Goal: Information Seeking & Learning: Compare options

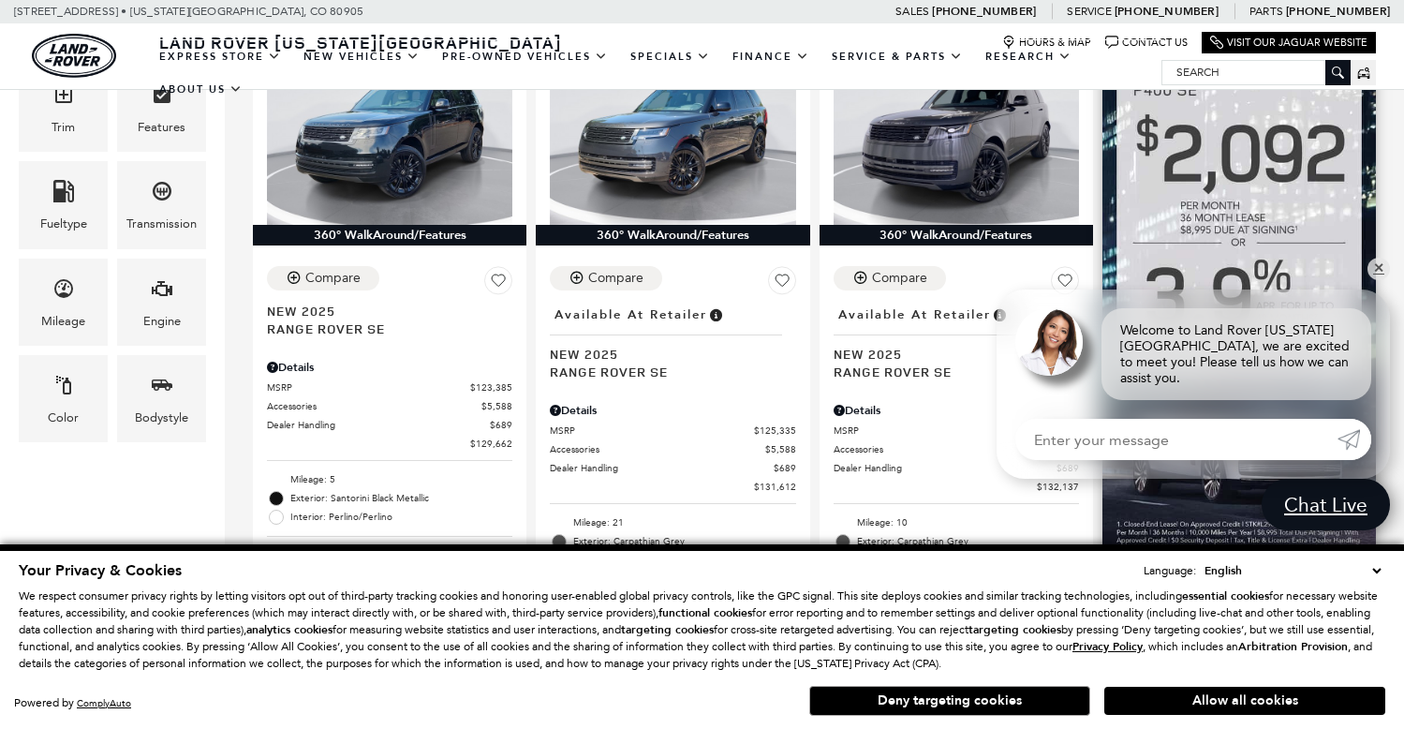
scroll to position [564, 0]
click at [1373, 278] on link "✕" at bounding box center [1379, 269] width 22 height 22
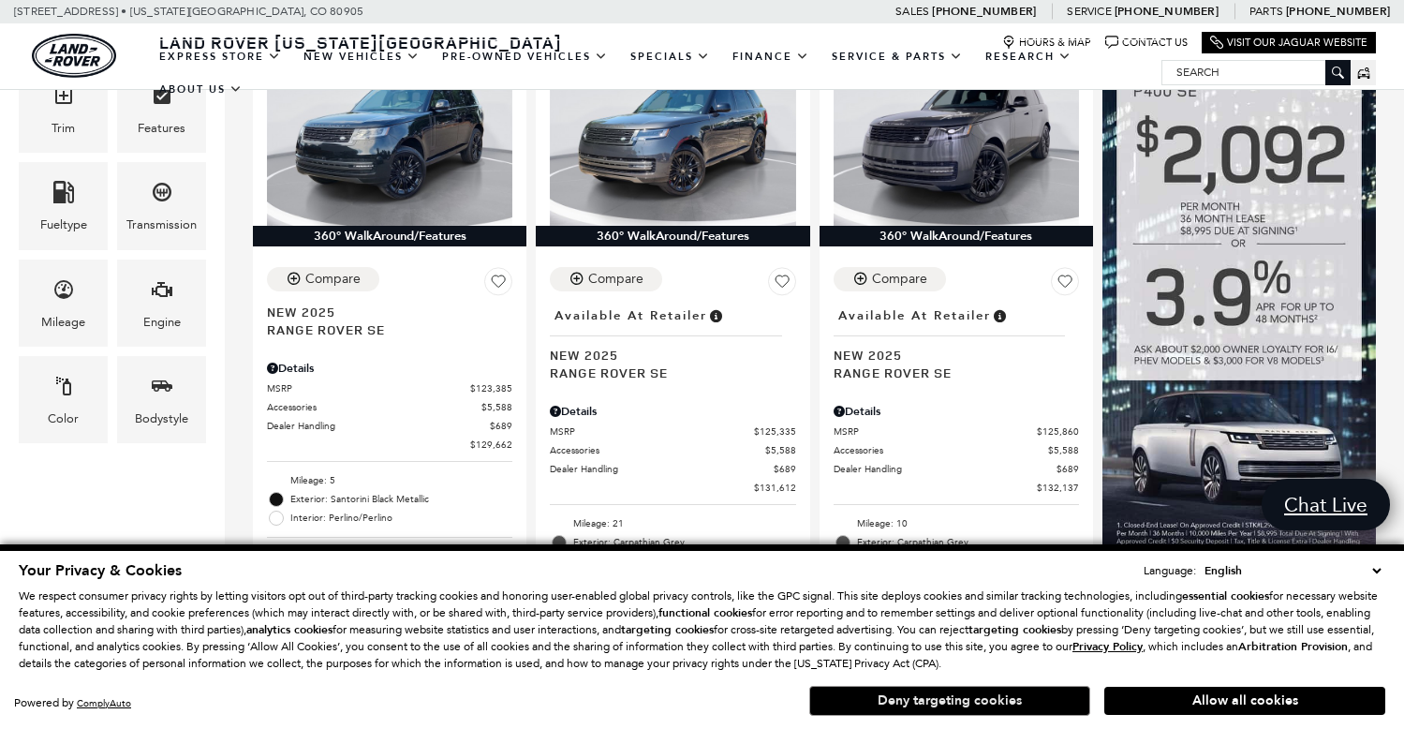
click at [980, 700] on button "Deny targeting cookies" at bounding box center [949, 701] width 281 height 30
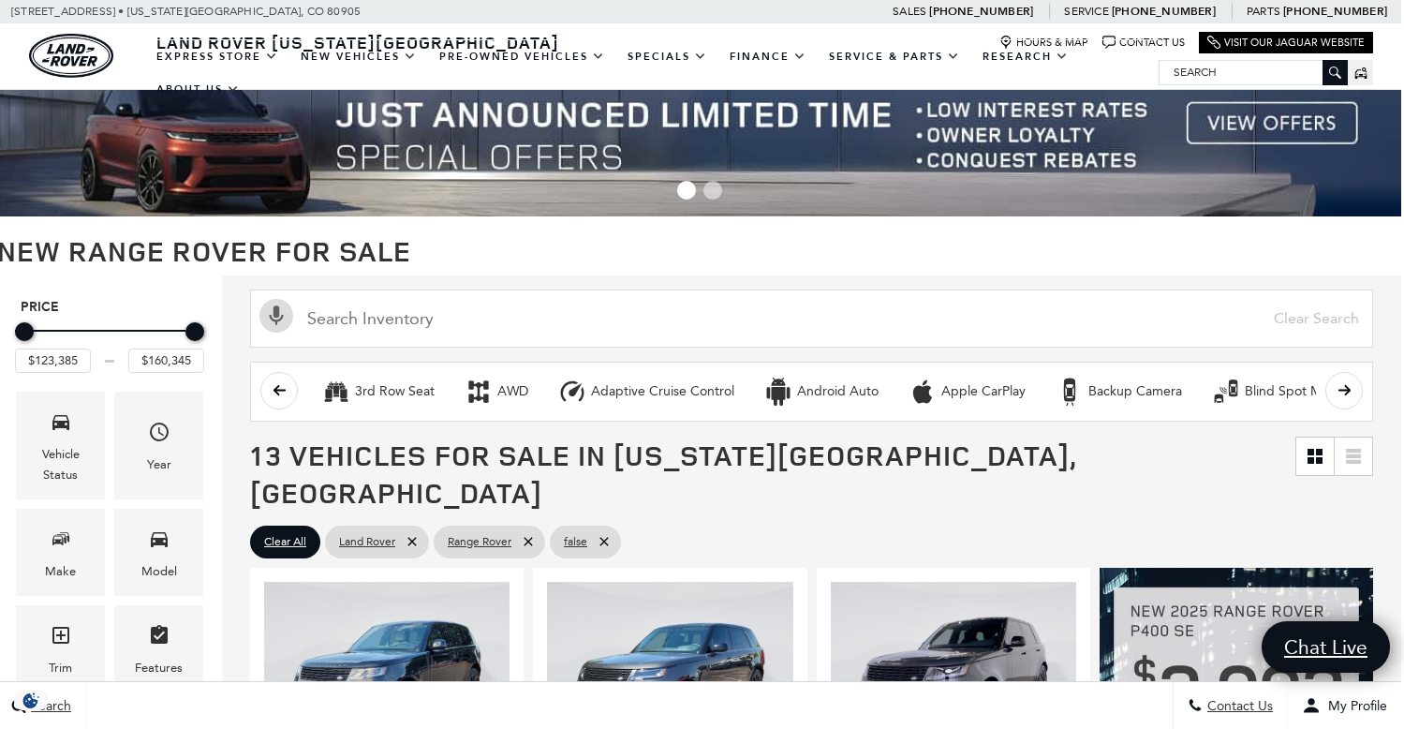
scroll to position [23, 3]
click at [1357, 450] on icon at bounding box center [1353, 452] width 15 height 4
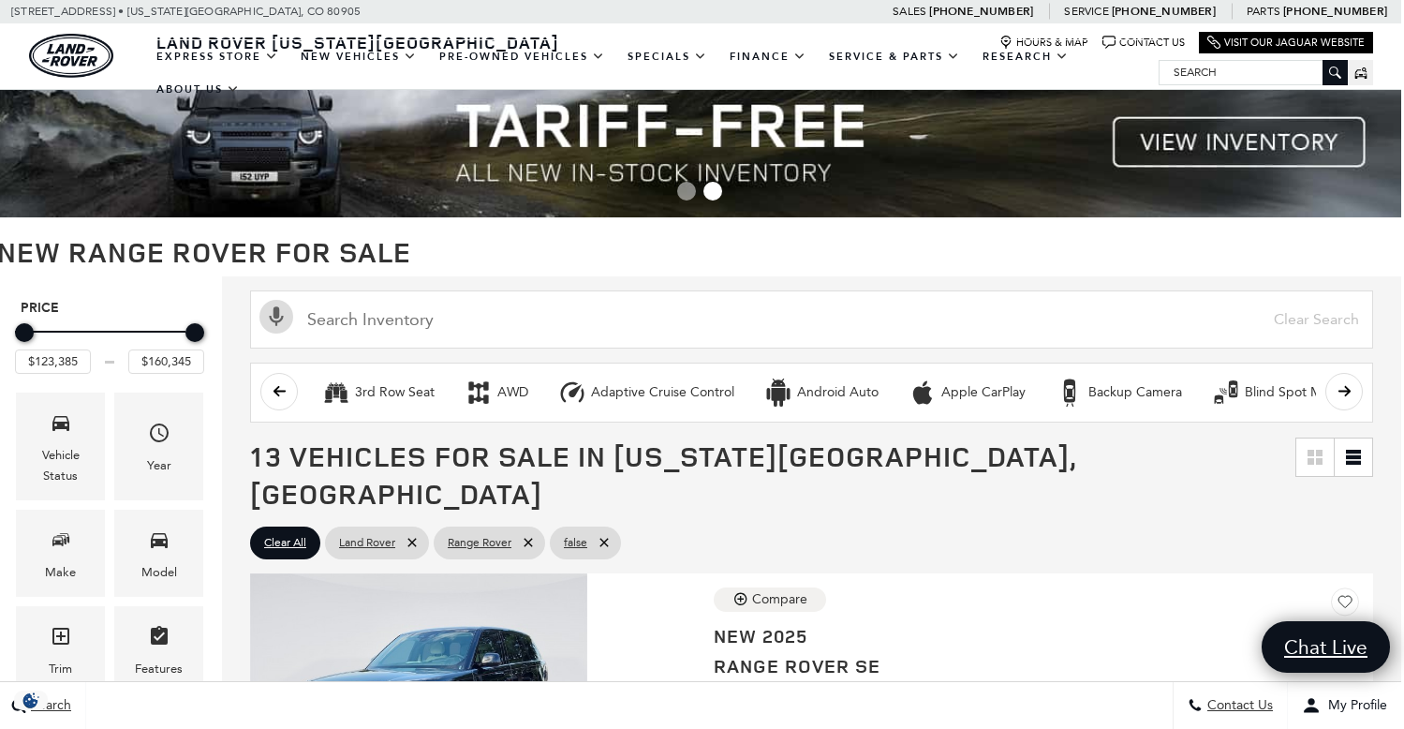
click at [1317, 456] on icon at bounding box center [1315, 457] width 15 height 15
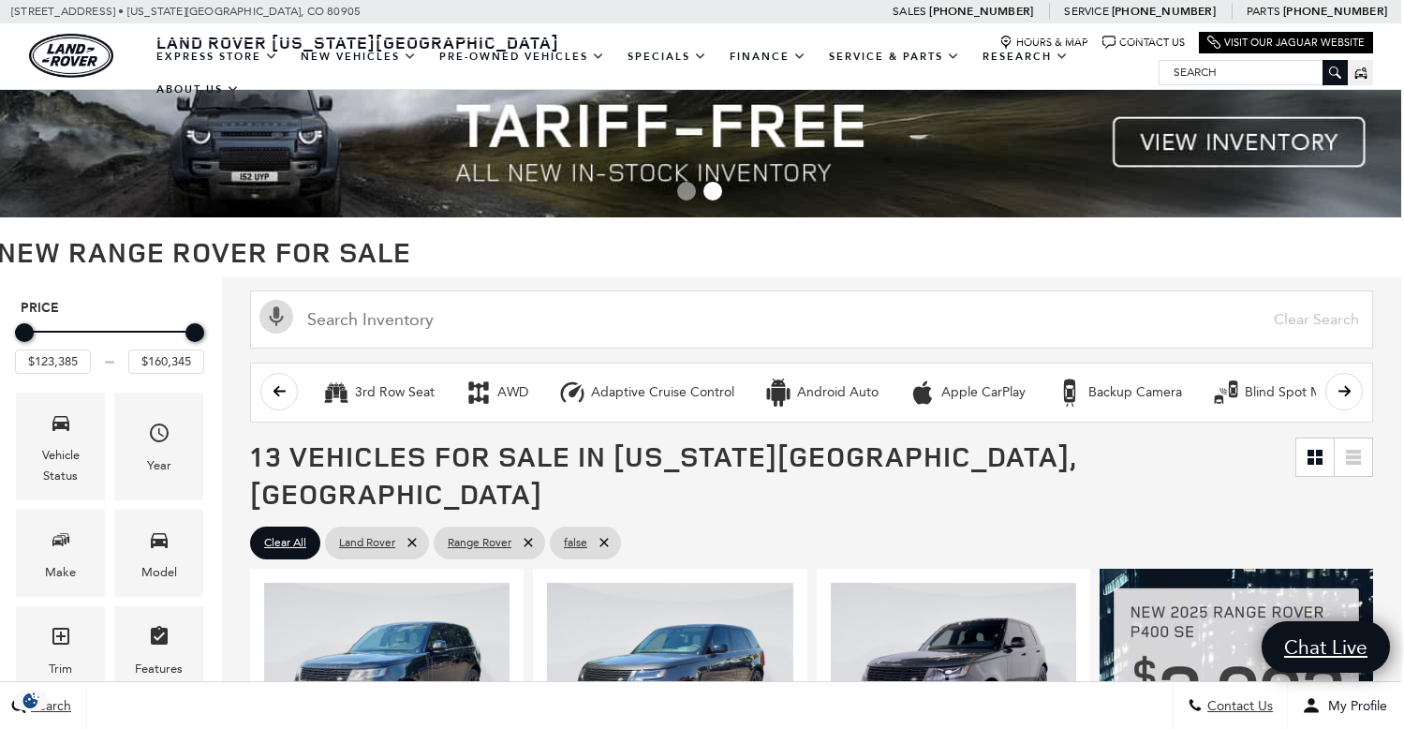
click at [1348, 454] on icon at bounding box center [1353, 457] width 15 height 15
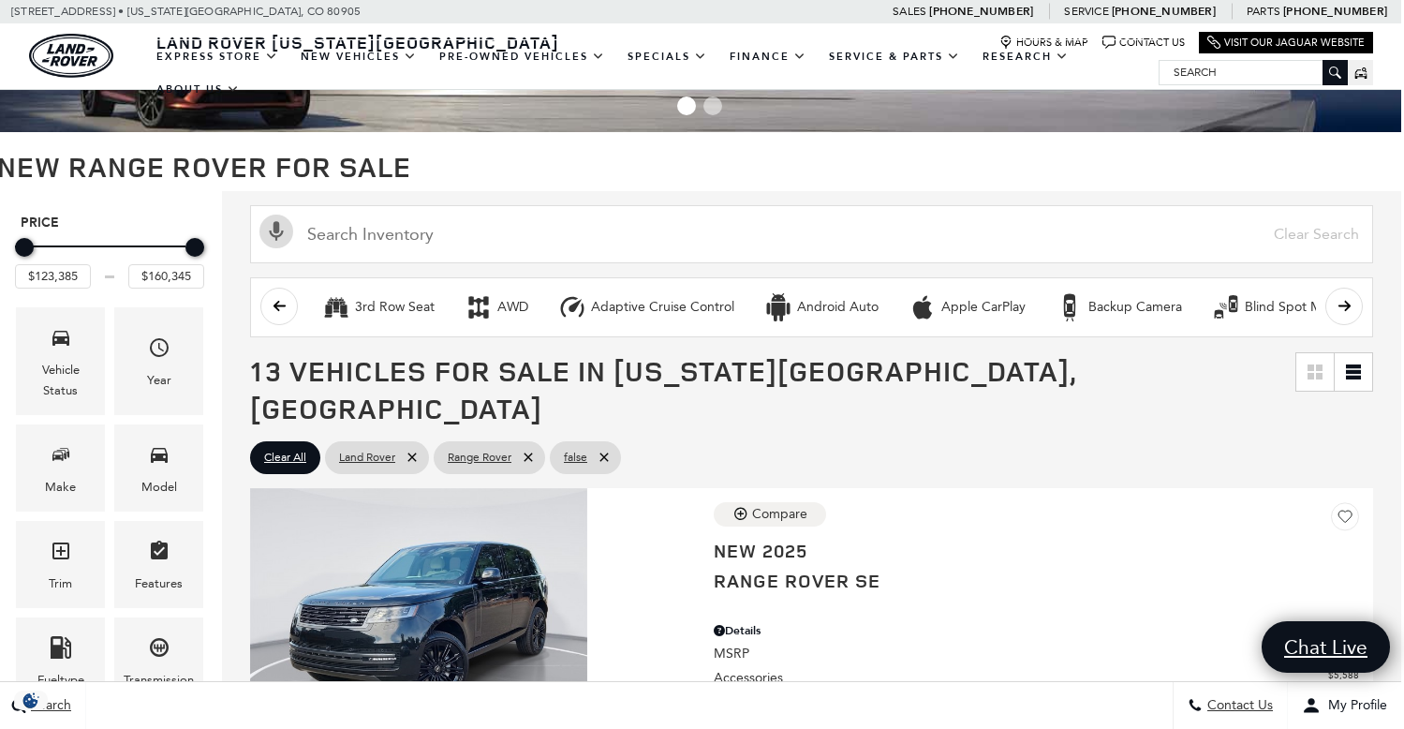
scroll to position [127, 3]
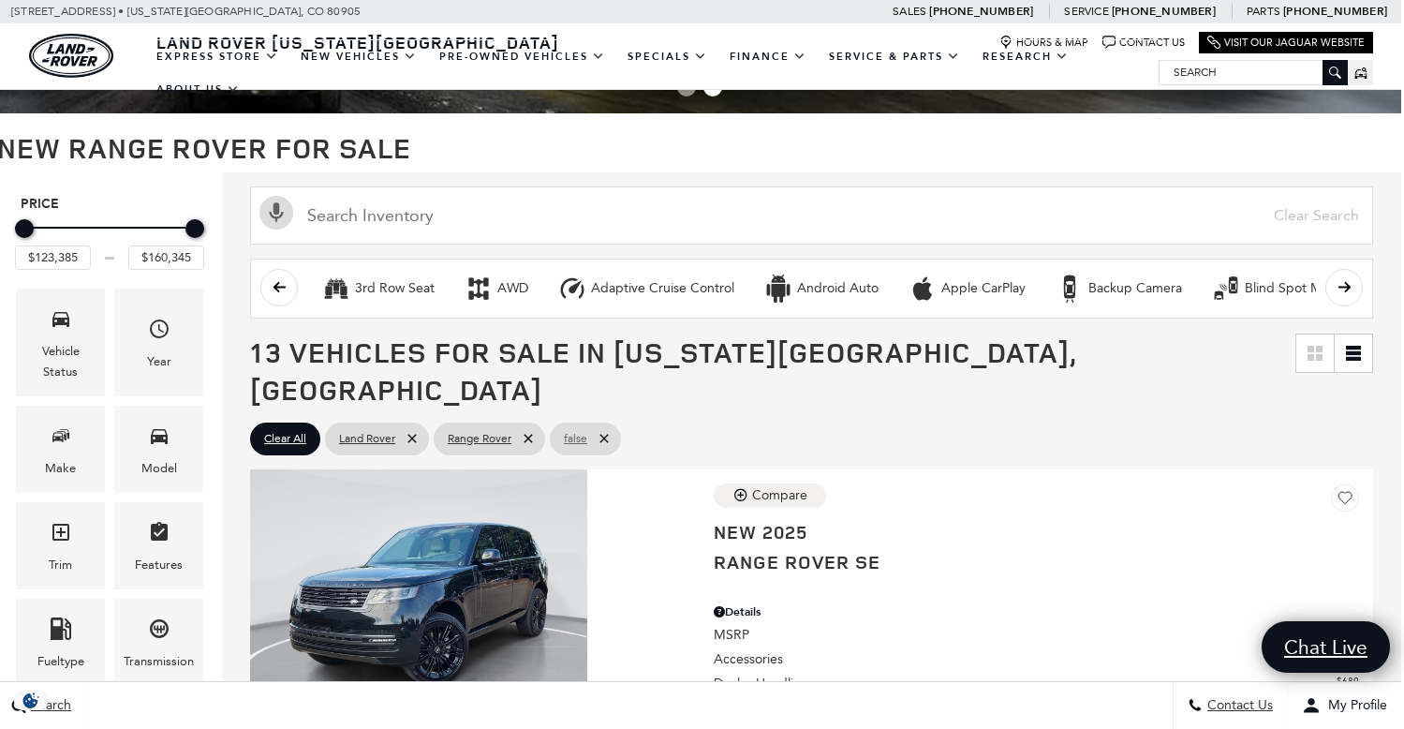
click at [602, 434] on icon at bounding box center [604, 438] width 8 height 8
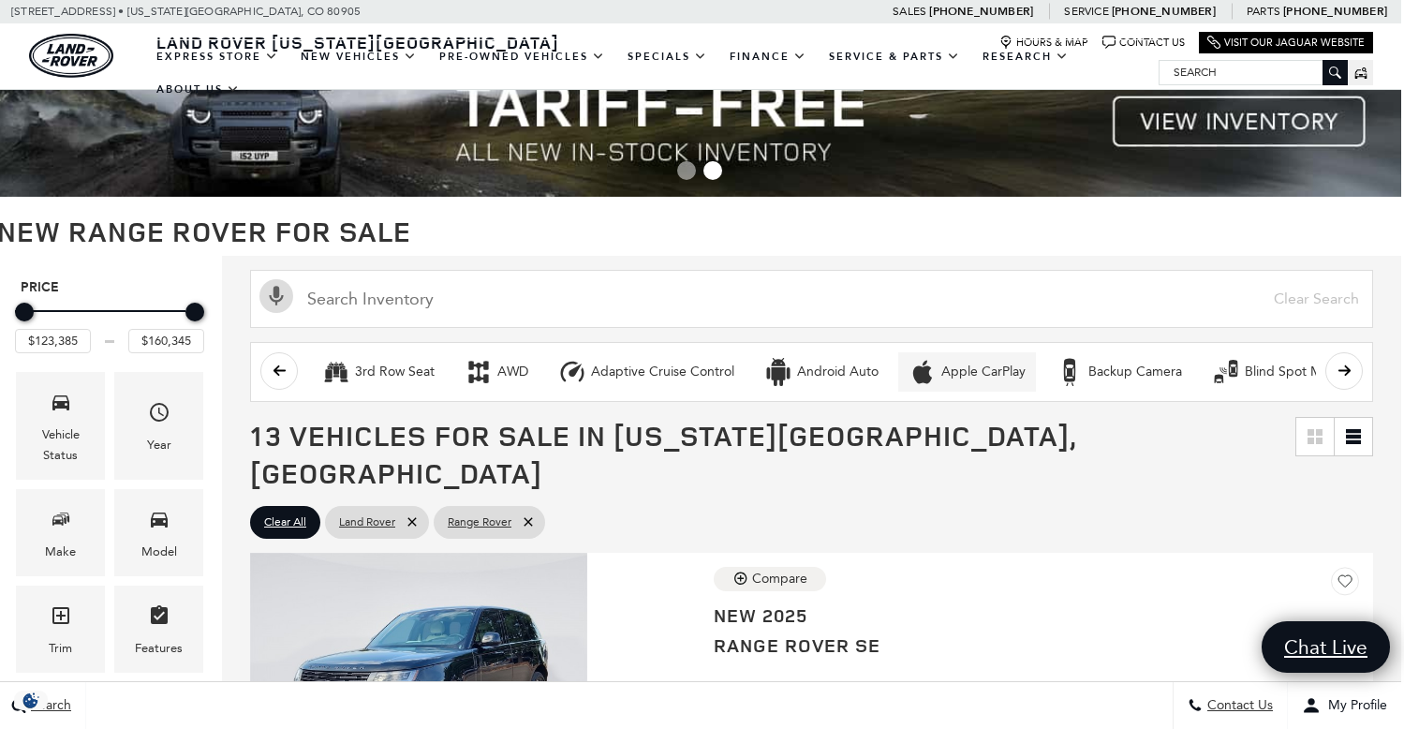
scroll to position [68, 3]
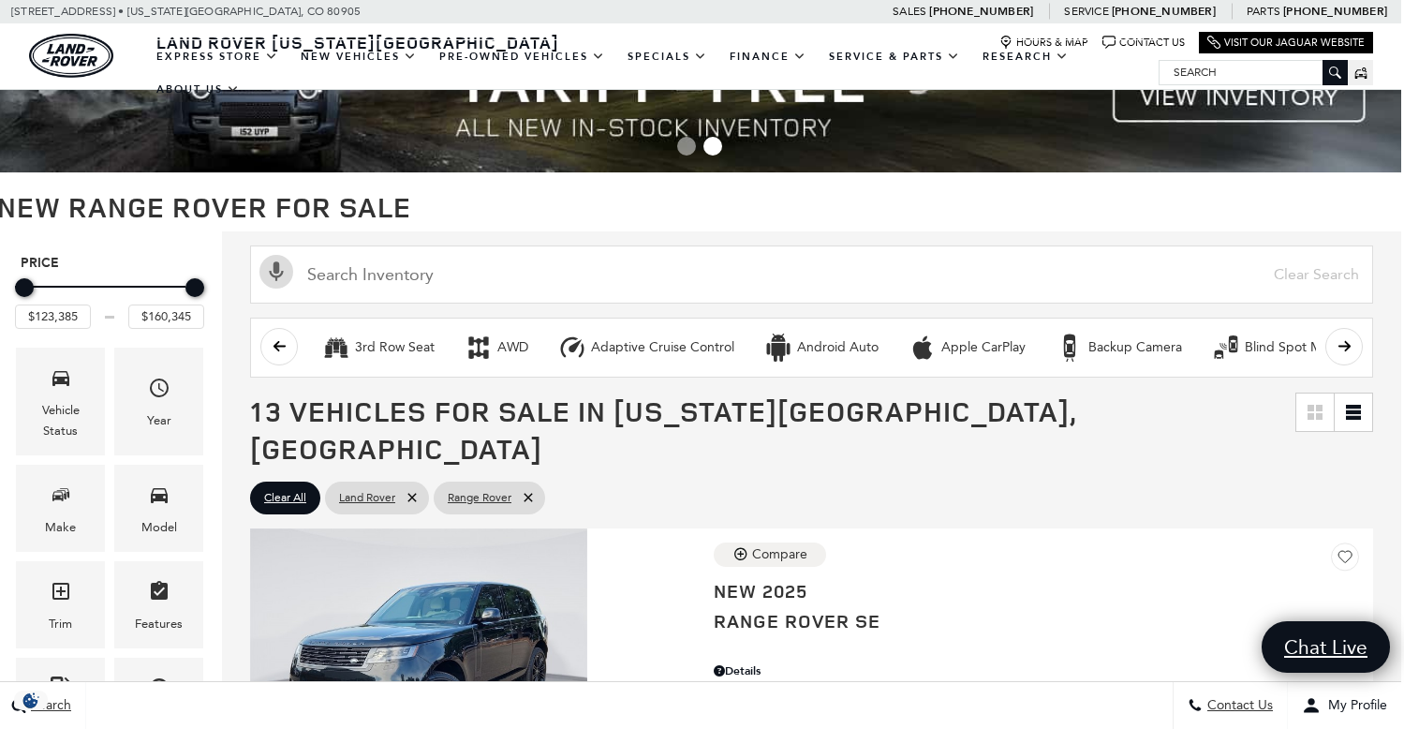
click at [1320, 407] on icon at bounding box center [1319, 408] width 7 height 7
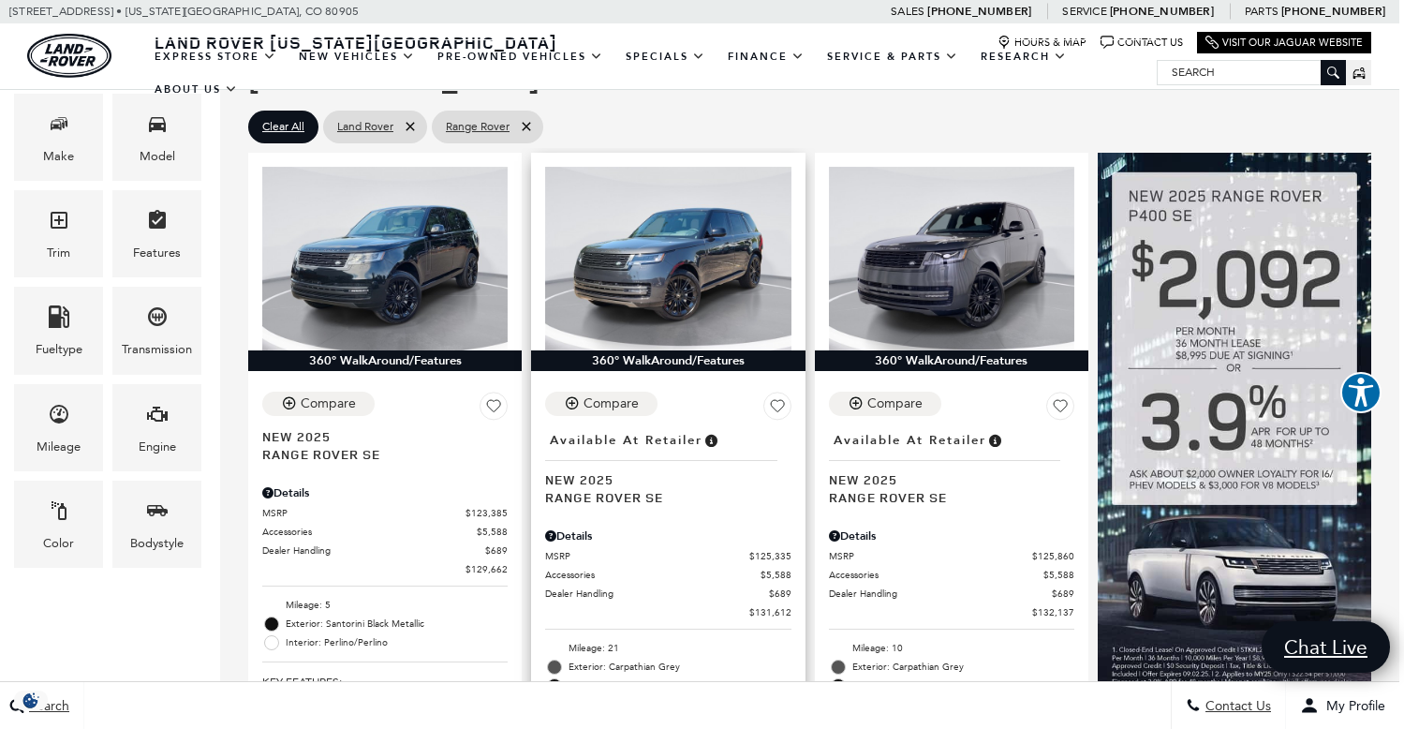
scroll to position [438, 5]
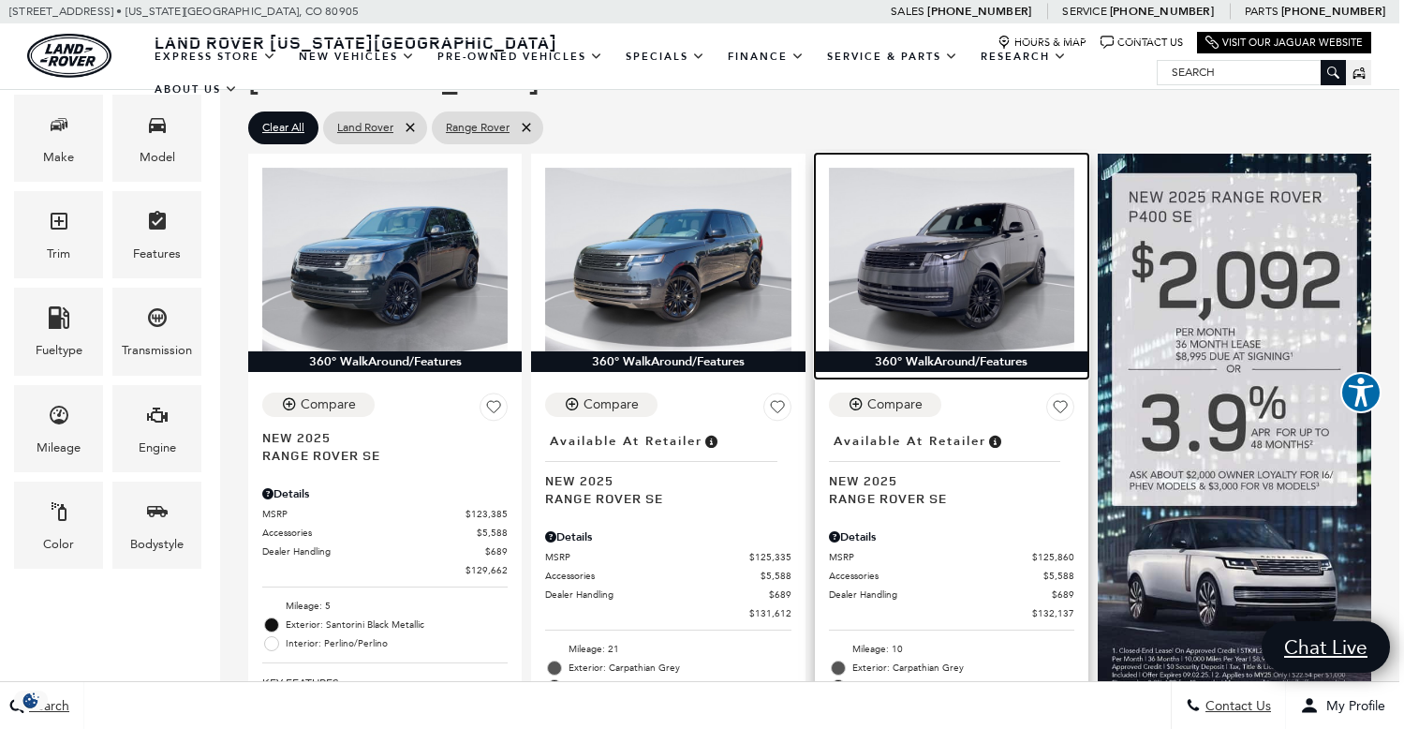
click at [906, 237] on img at bounding box center [951, 260] width 245 height 185
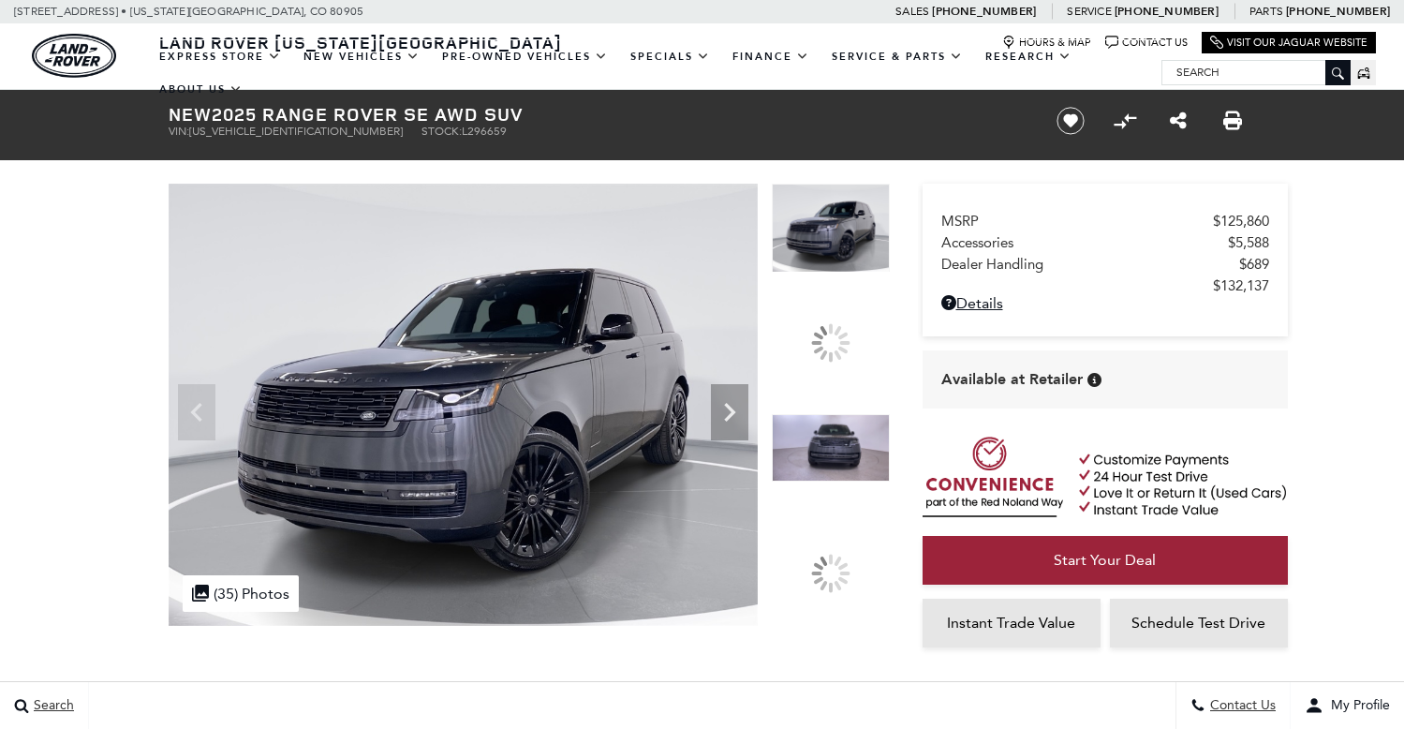
click at [839, 452] on img at bounding box center [831, 447] width 118 height 67
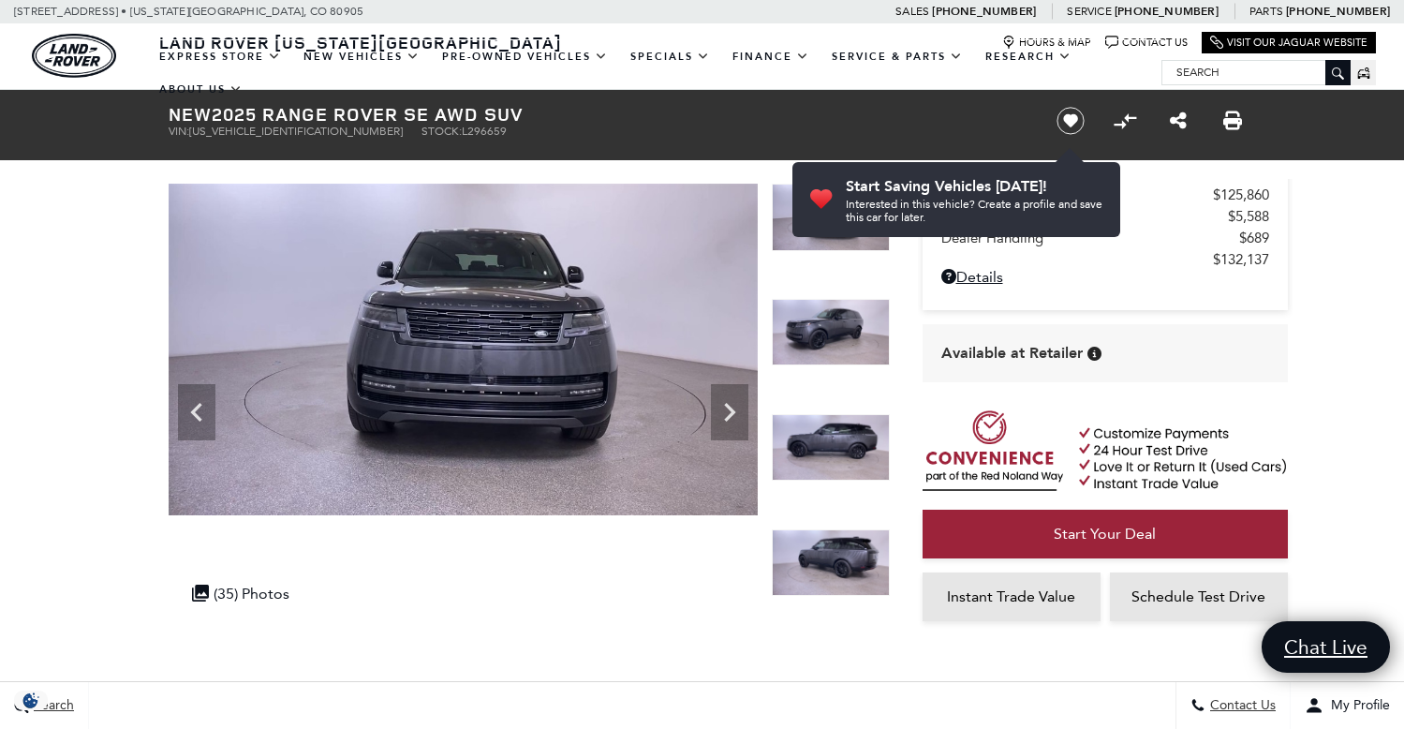
click at [825, 422] on img at bounding box center [831, 447] width 118 height 67
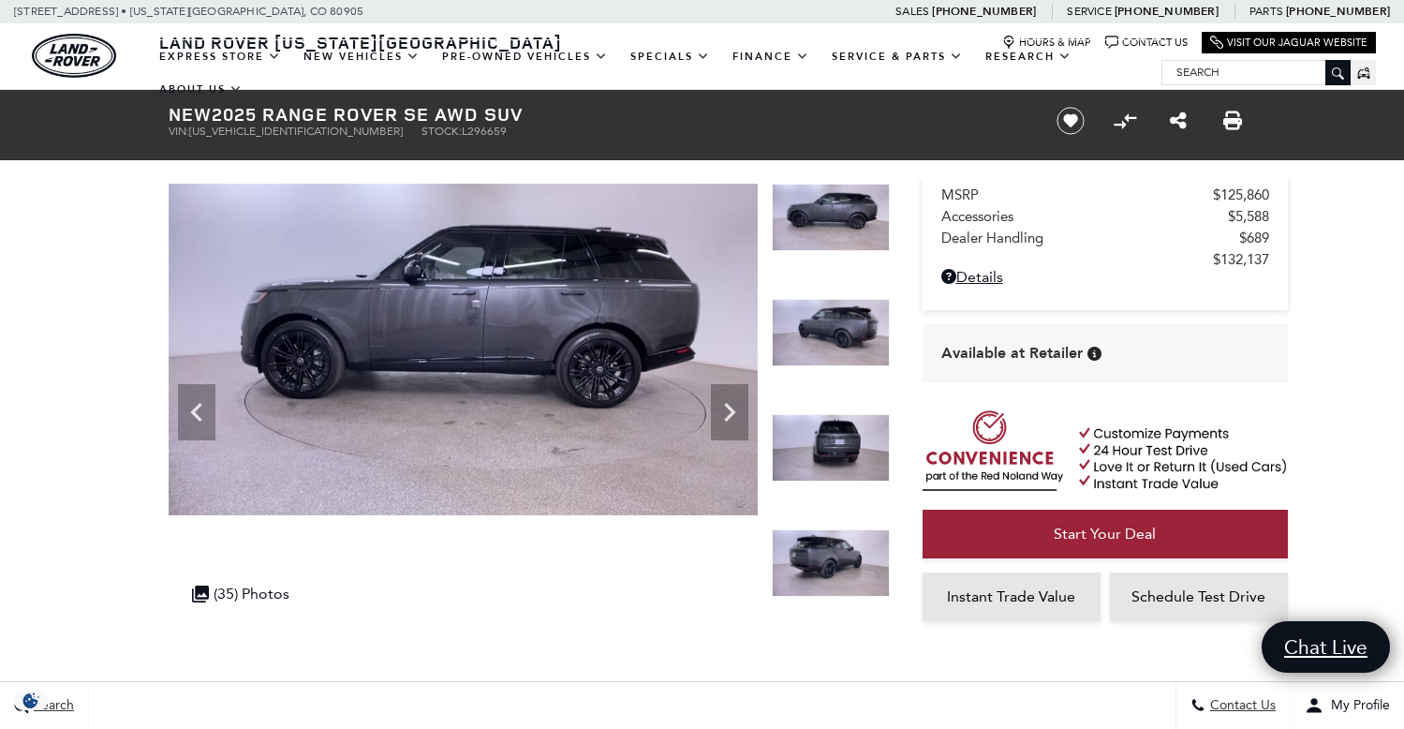
click at [817, 556] on img at bounding box center [831, 562] width 118 height 67
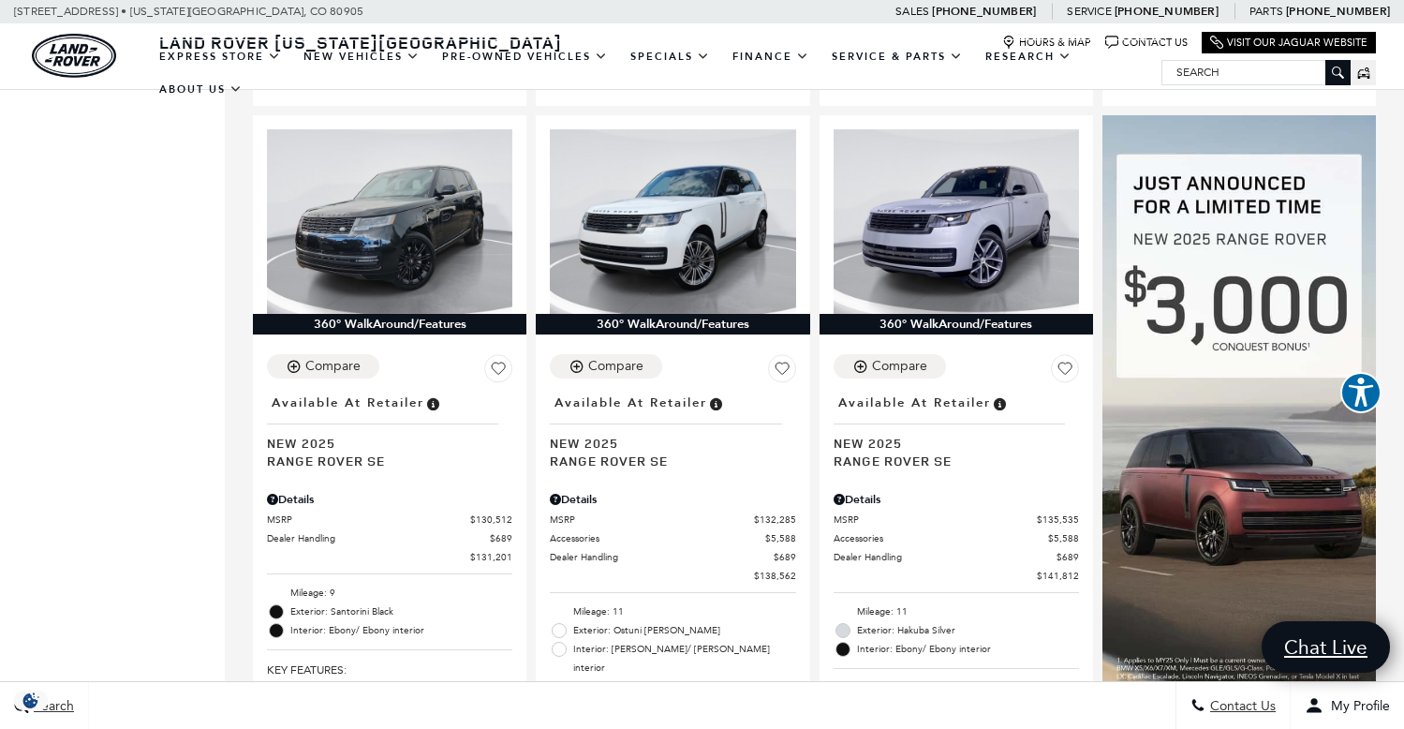
scroll to position [1224, 0]
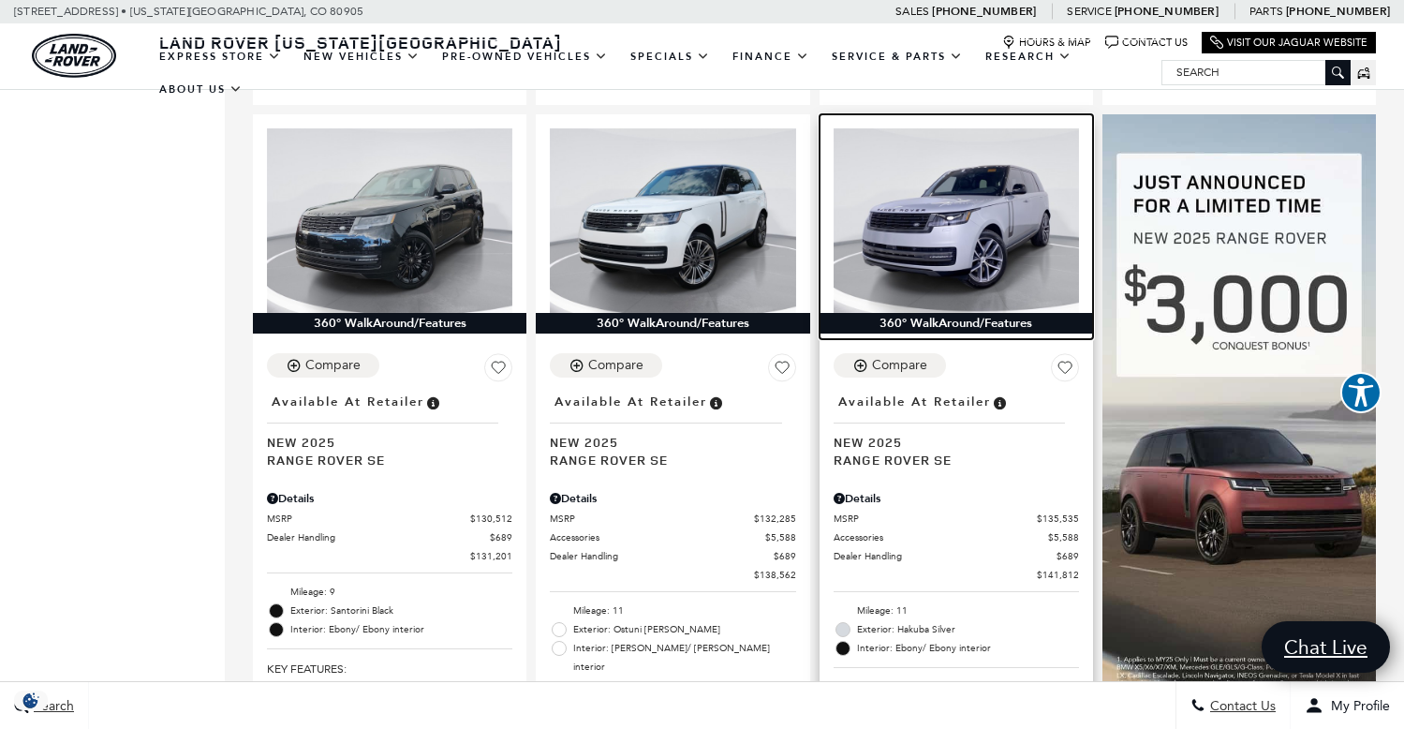
click at [922, 178] on img at bounding box center [956, 220] width 245 height 185
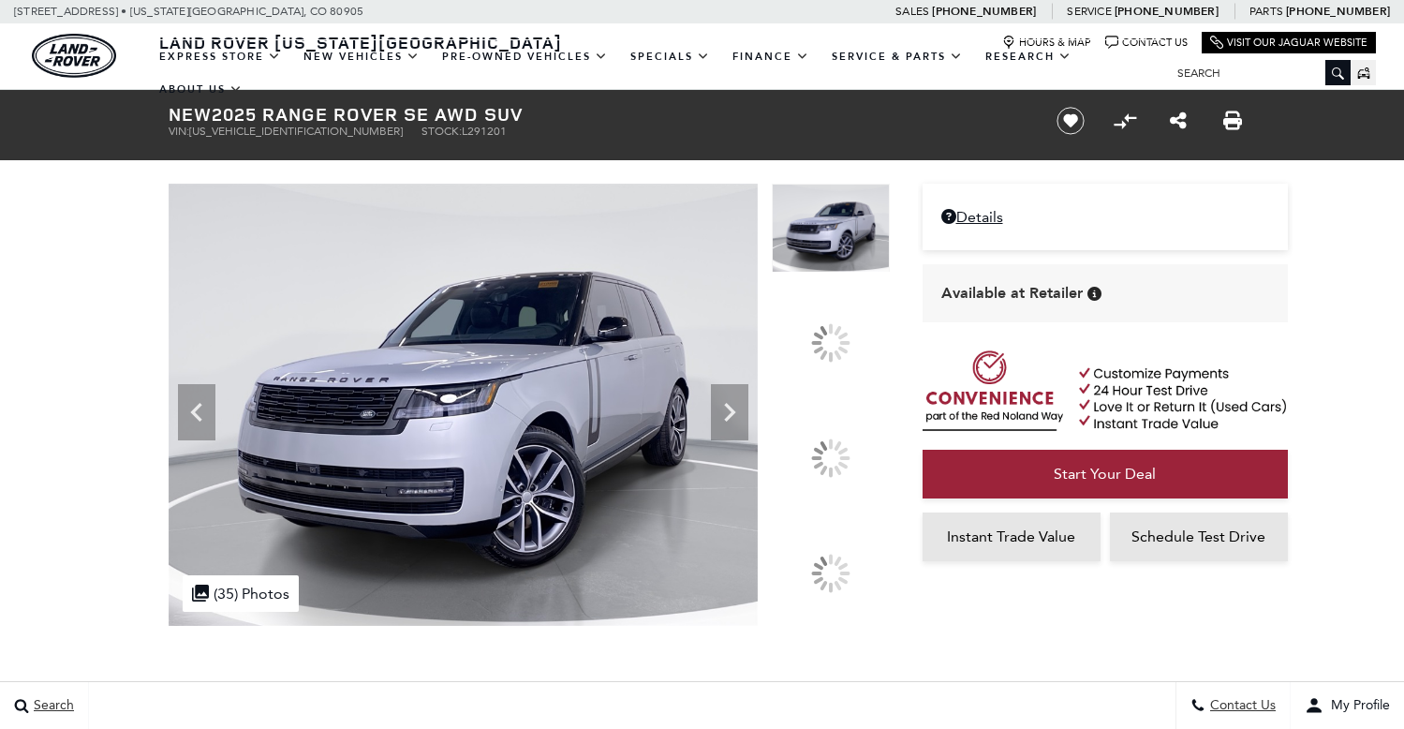
click at [840, 425] on img at bounding box center [831, 424] width 118 height 2
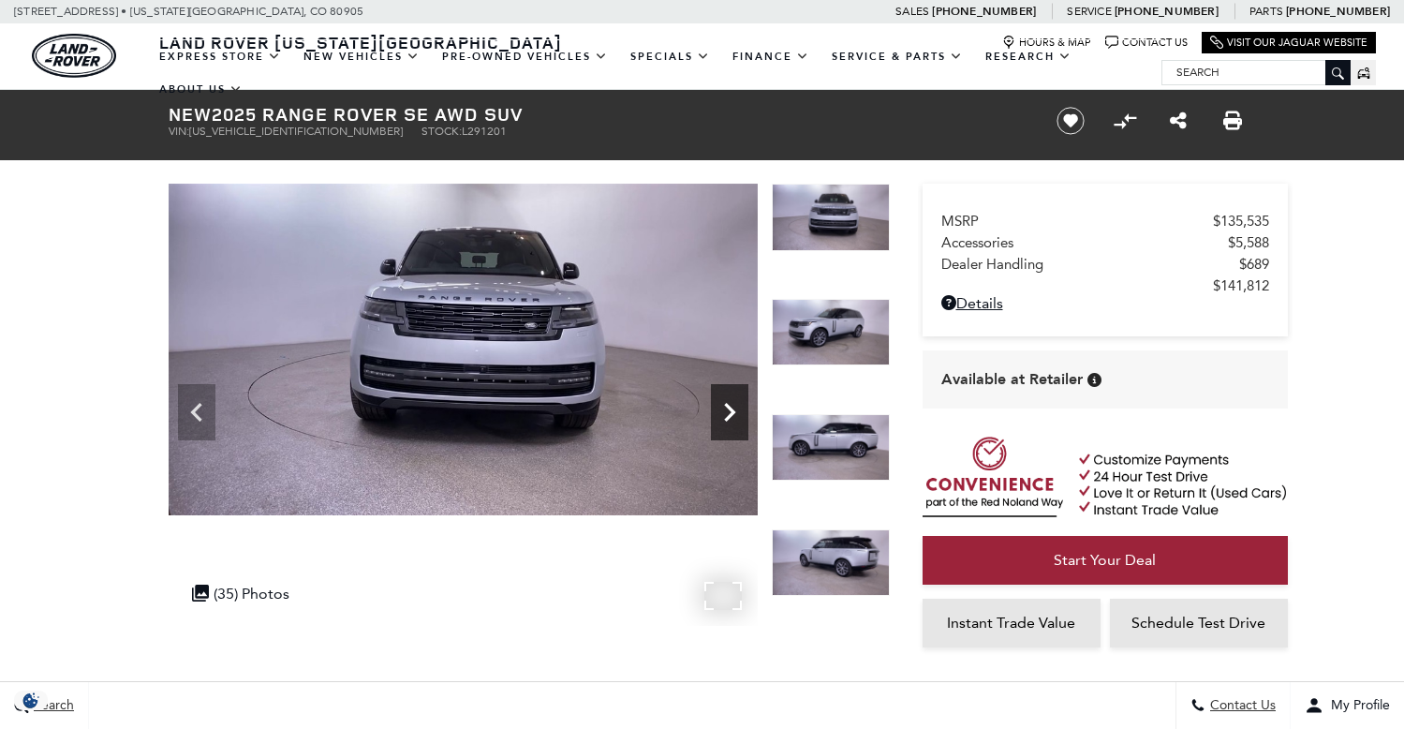
click at [727, 416] on icon "Next" at bounding box center [729, 411] width 37 height 37
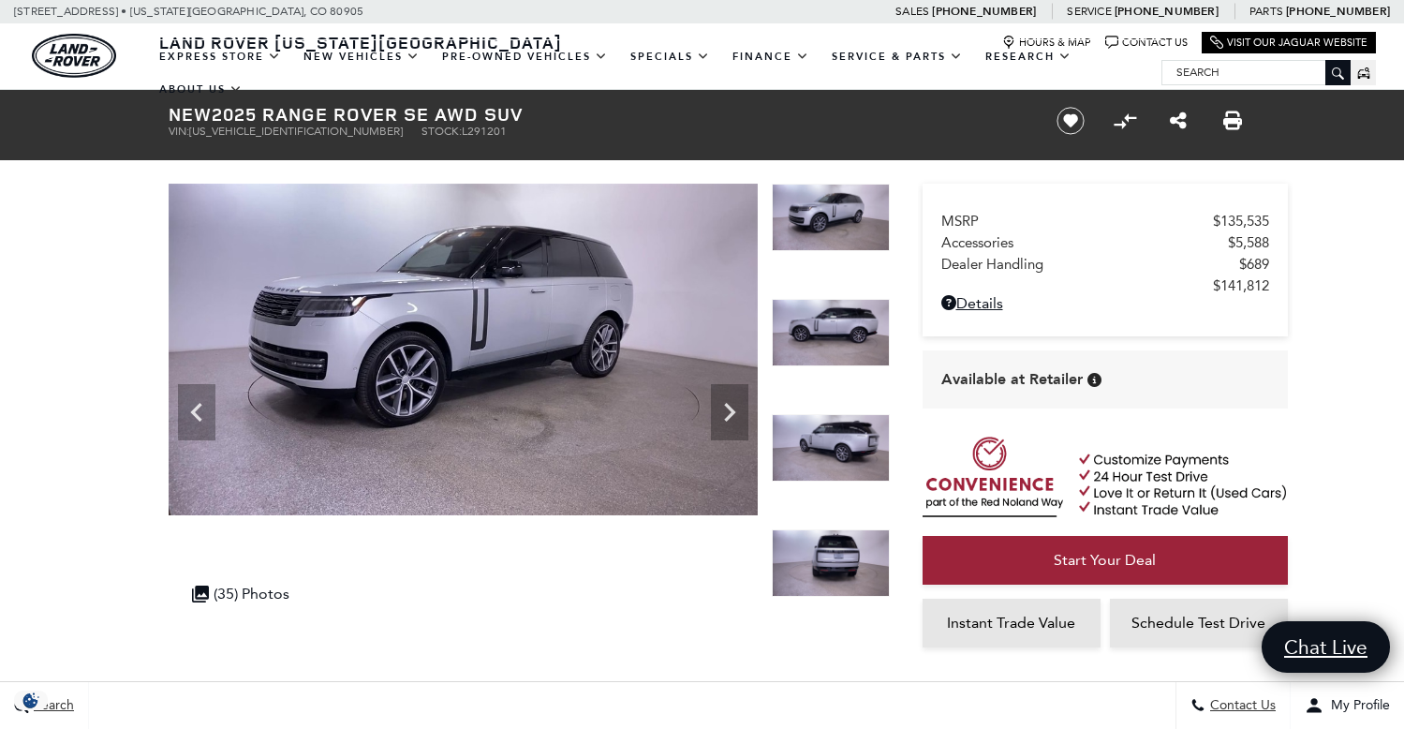
click at [808, 334] on img at bounding box center [831, 332] width 118 height 67
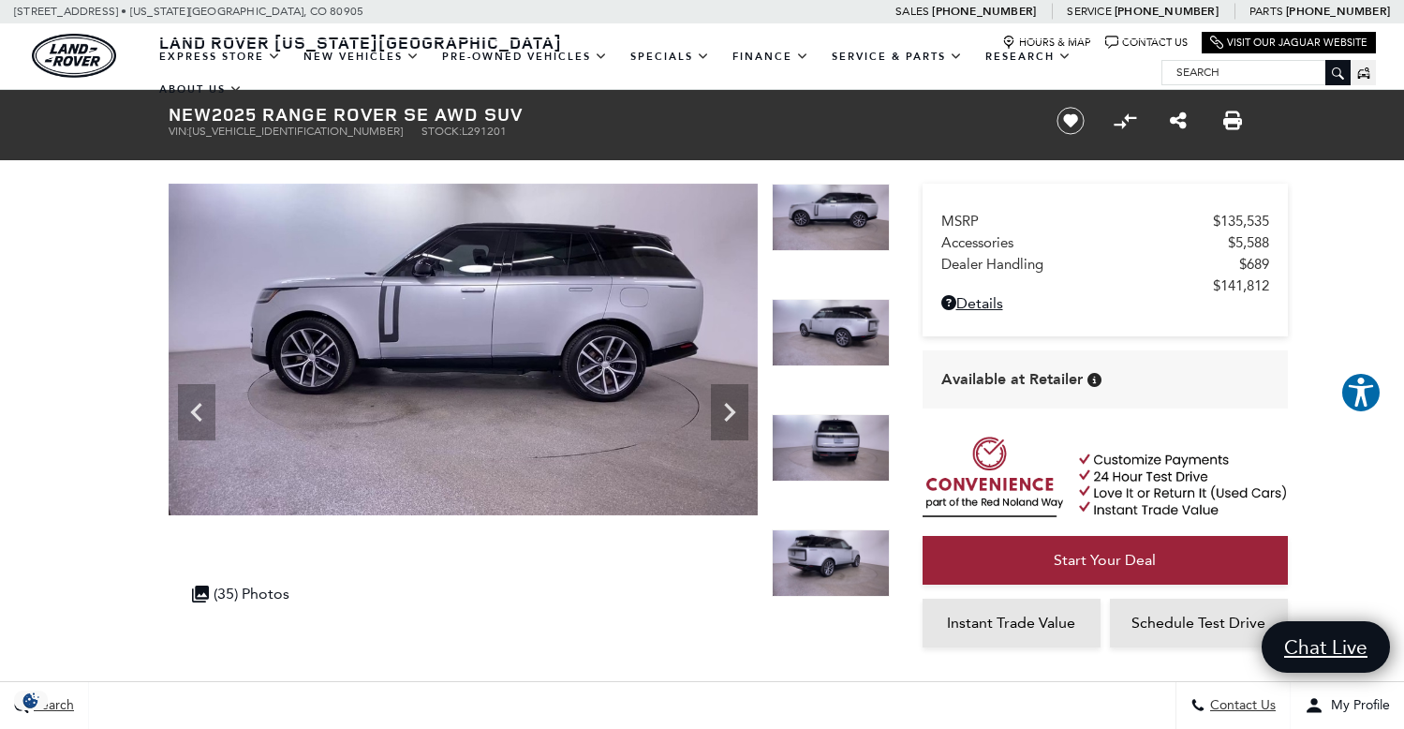
click at [827, 478] on img at bounding box center [831, 447] width 118 height 67
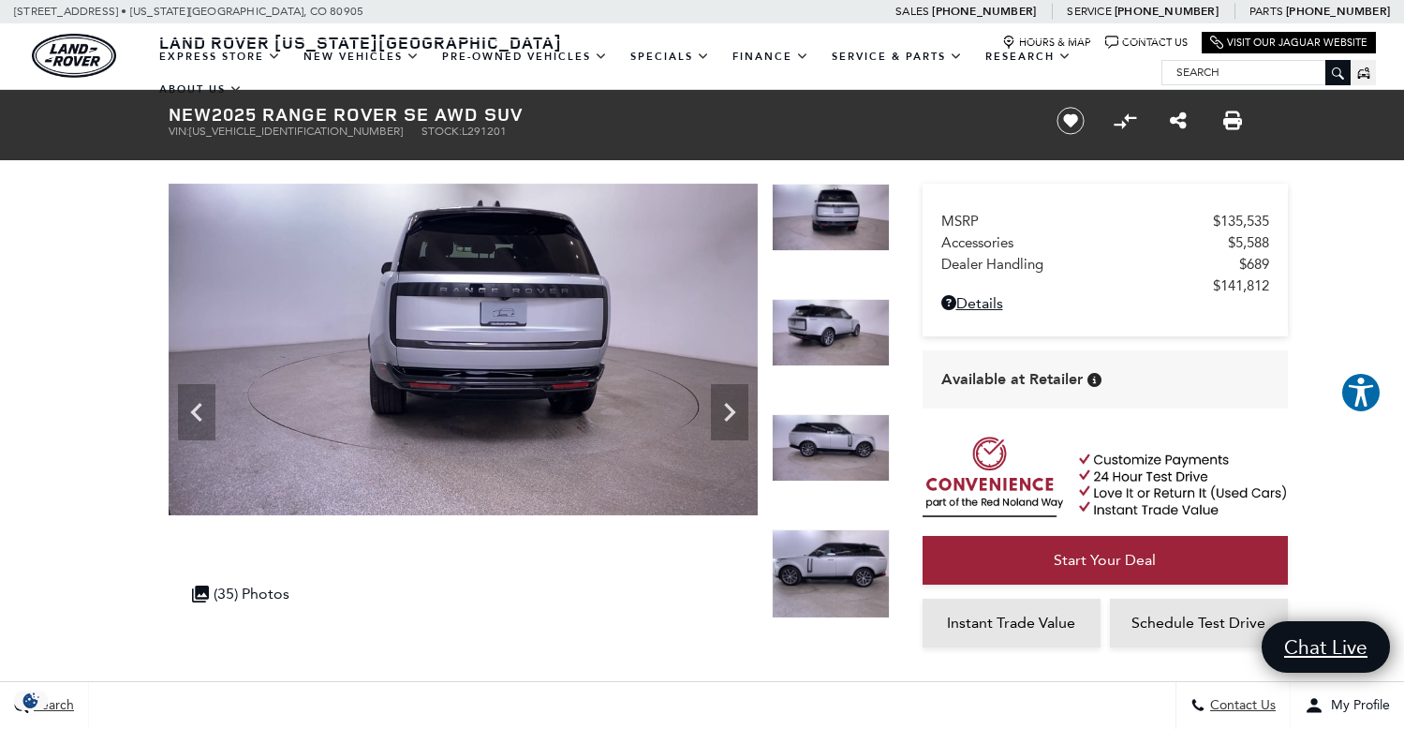
click at [823, 571] on img at bounding box center [831, 573] width 118 height 89
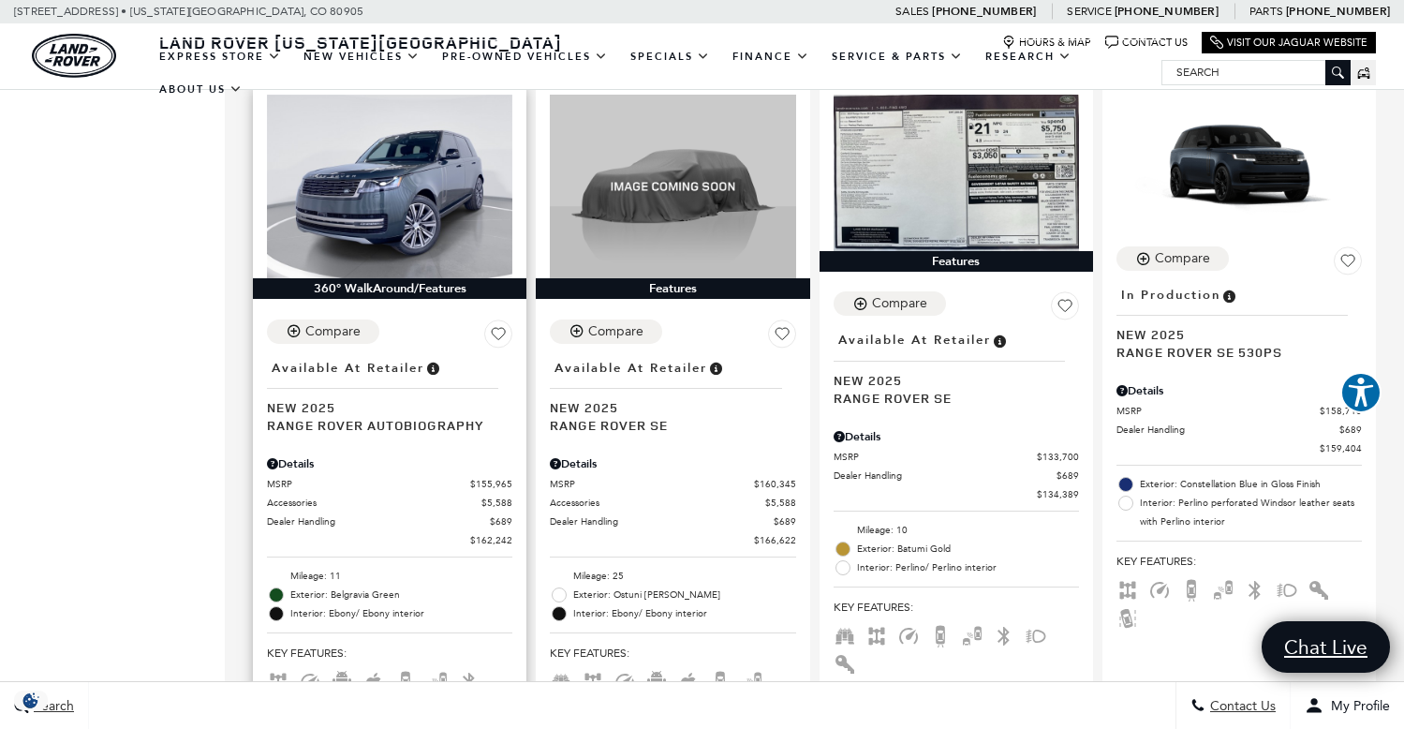
scroll to position [2684, 0]
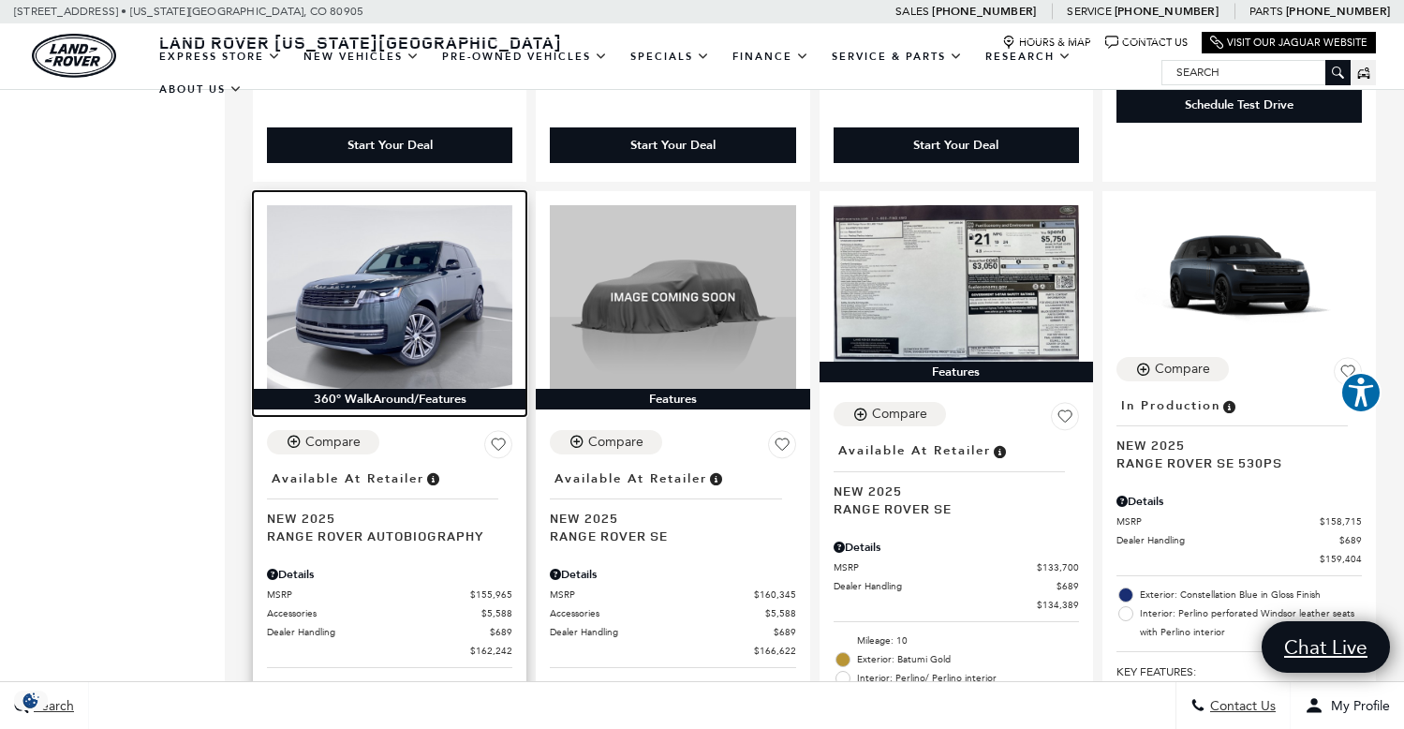
click at [422, 260] on img at bounding box center [389, 297] width 245 height 185
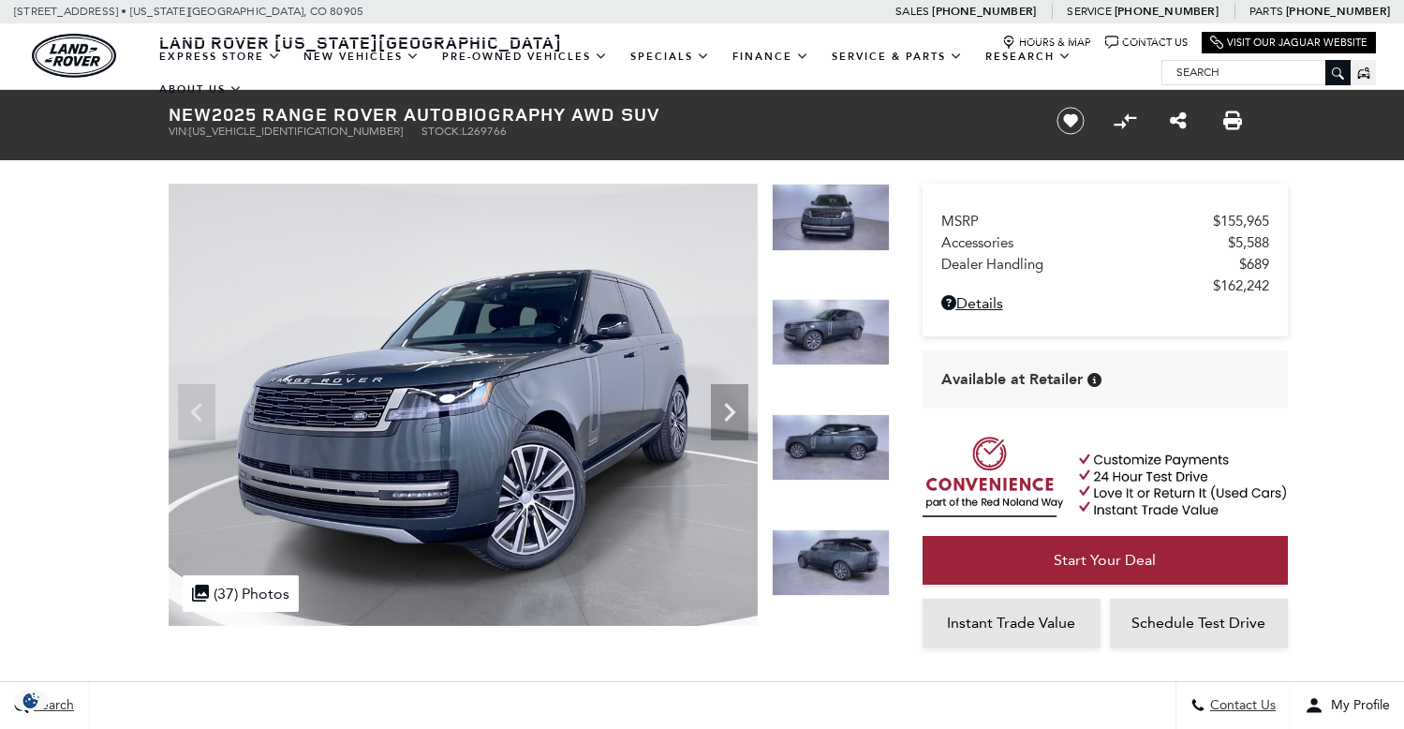
click at [821, 327] on img at bounding box center [831, 332] width 118 height 67
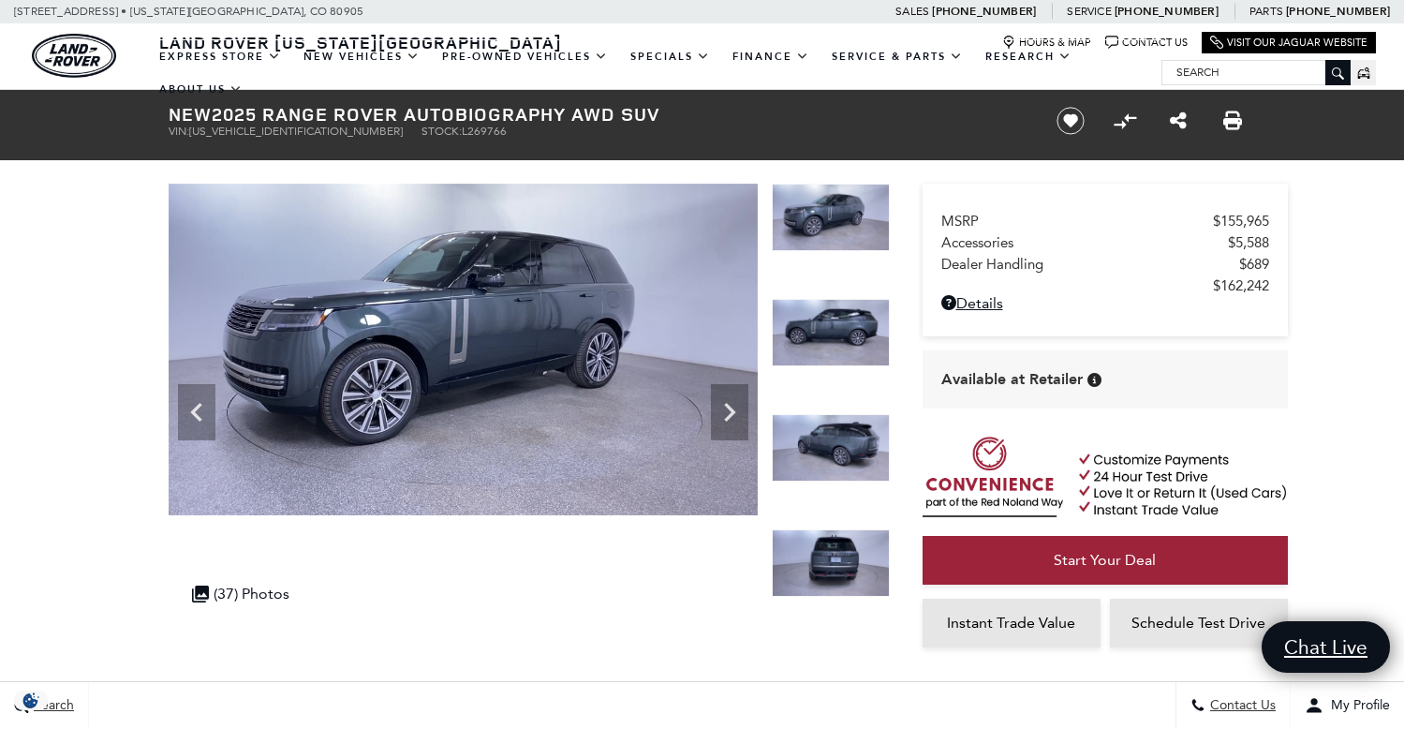
click at [845, 438] on img at bounding box center [831, 447] width 118 height 67
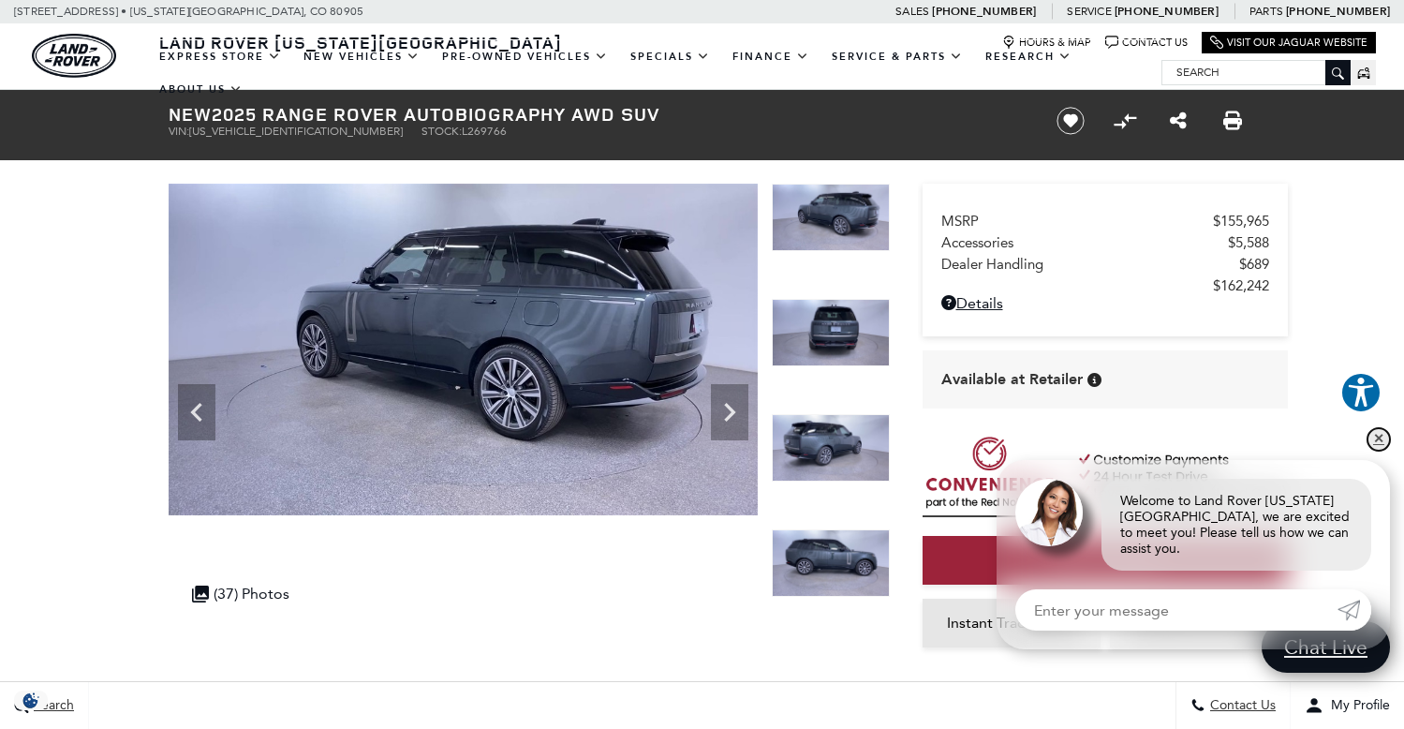
click at [1377, 448] on link "✕" at bounding box center [1379, 439] width 22 height 22
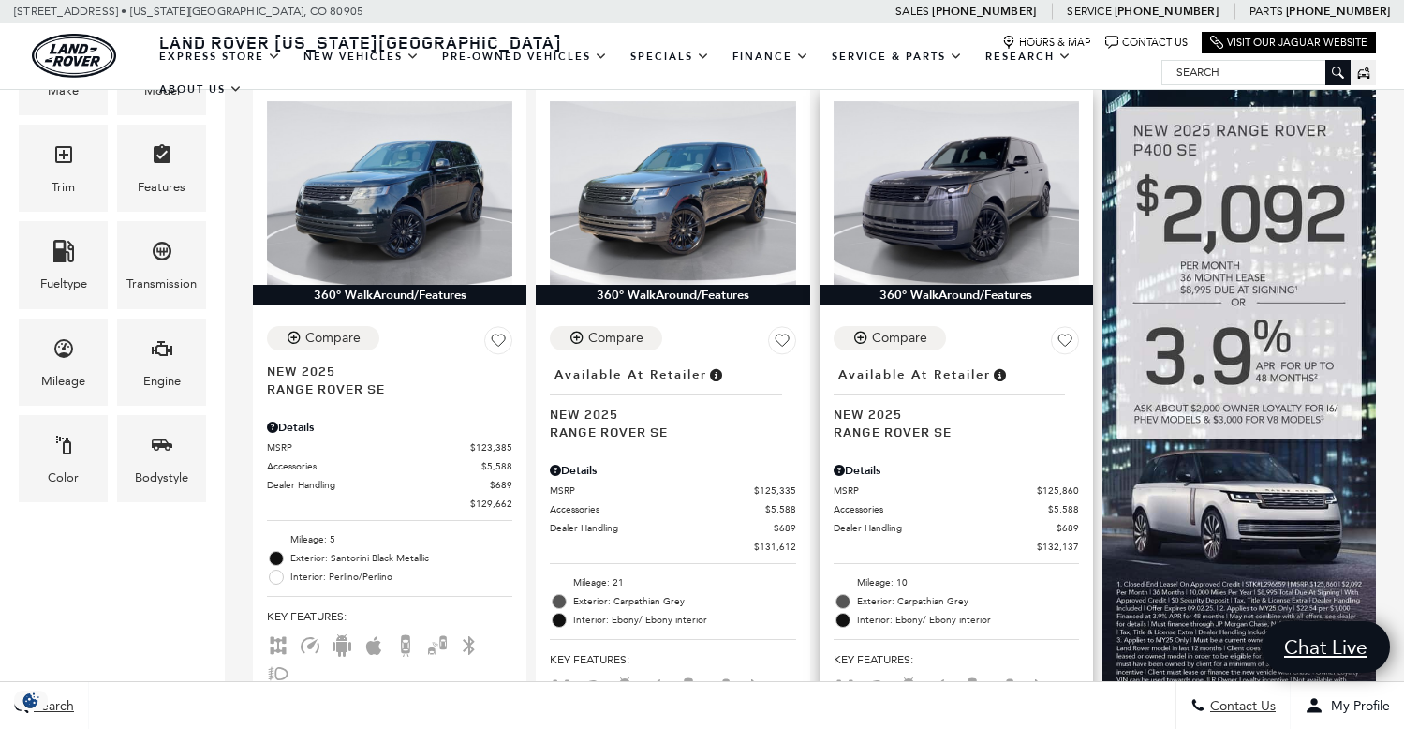
scroll to position [501, 0]
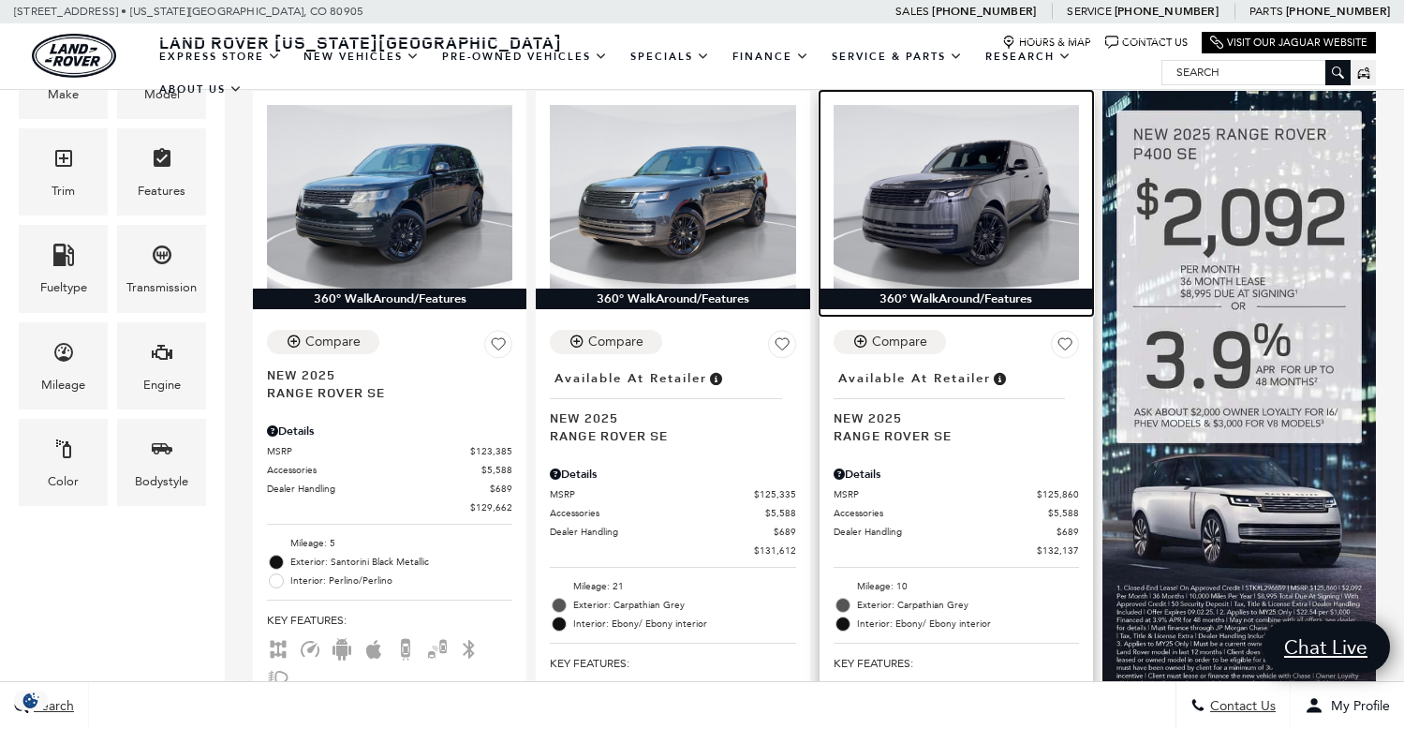
click at [926, 201] on img at bounding box center [956, 197] width 245 height 185
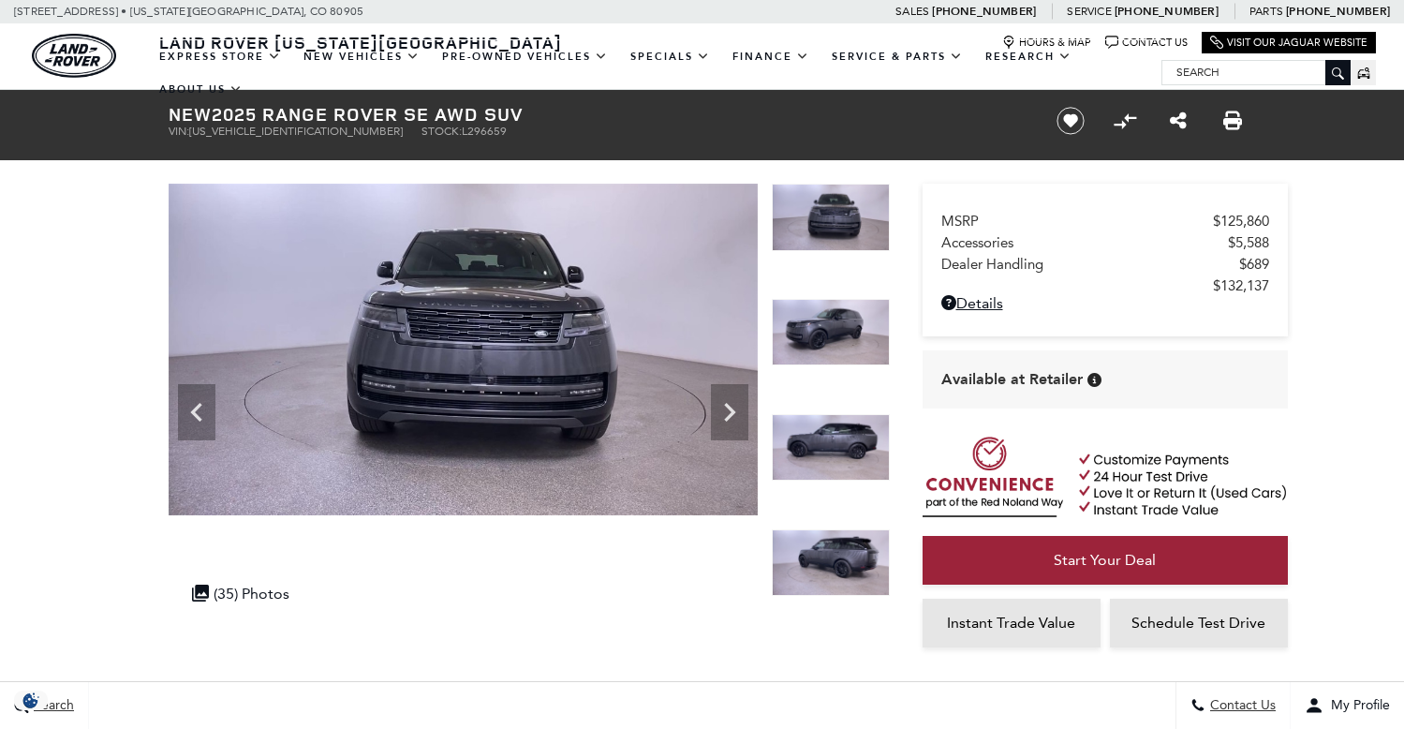
click at [843, 443] on img at bounding box center [831, 447] width 118 height 67
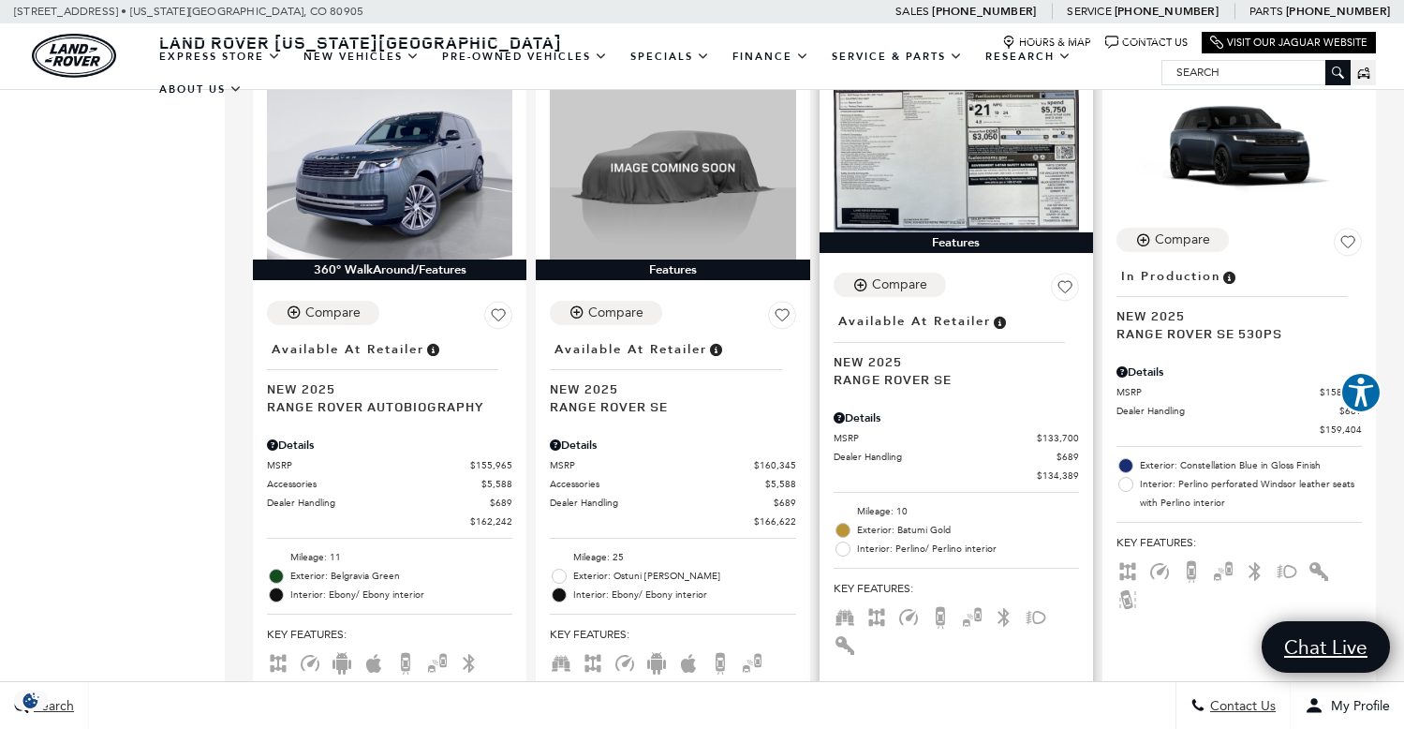
scroll to position [2815, 0]
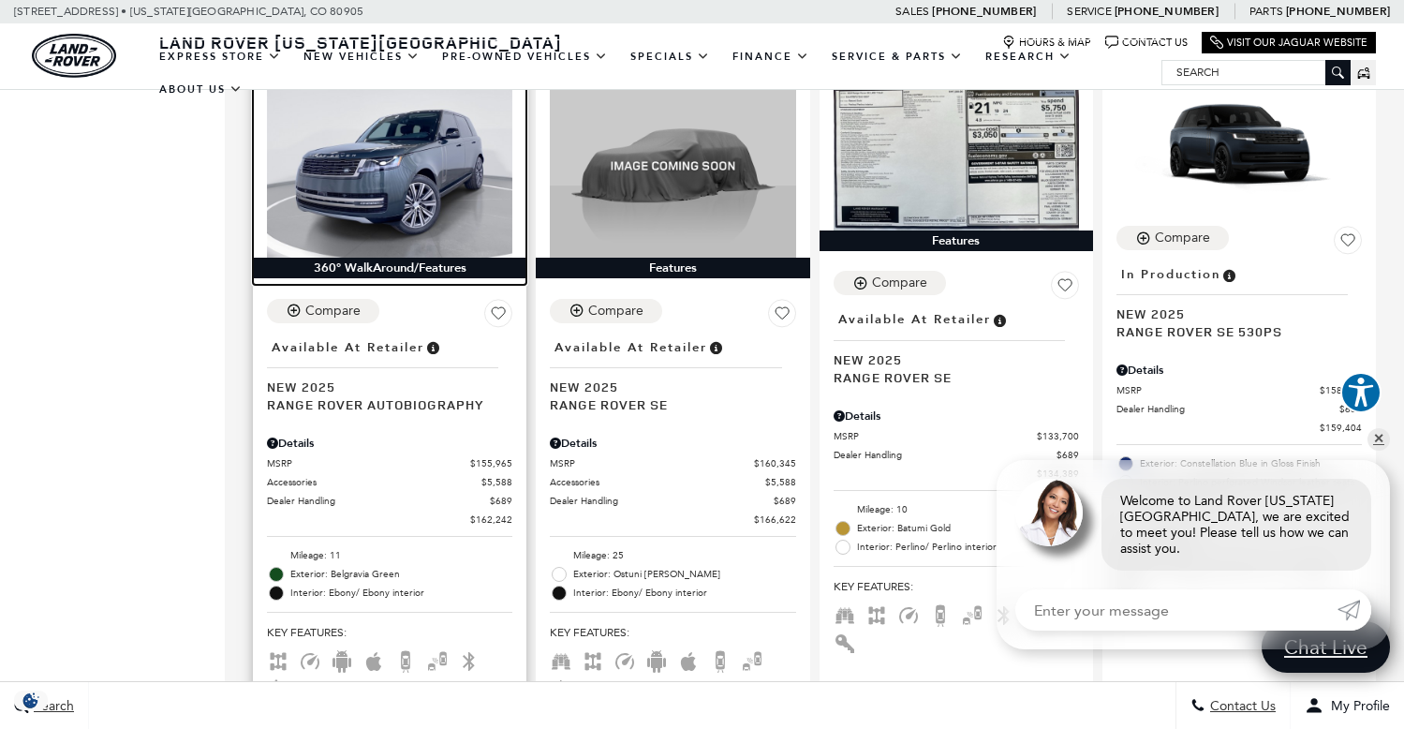
click at [352, 171] on img at bounding box center [389, 166] width 245 height 185
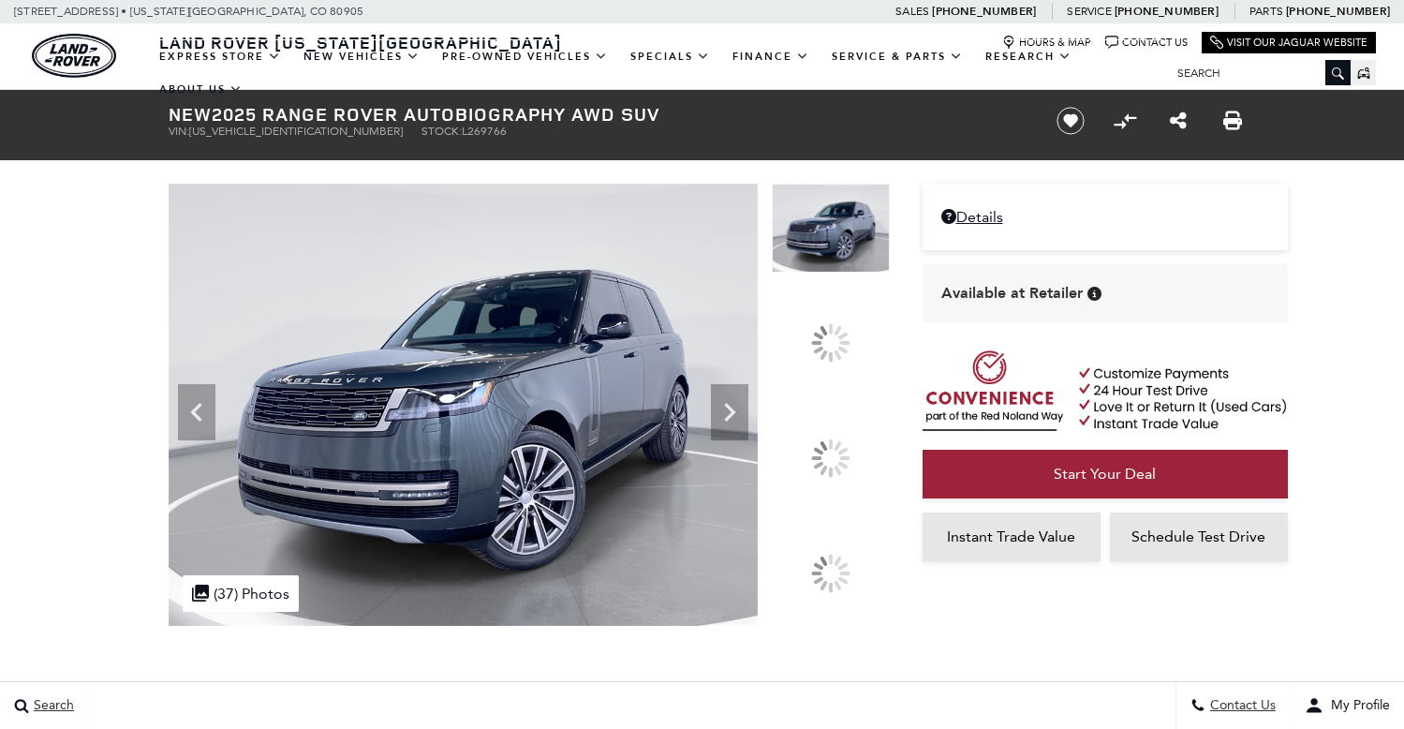
click at [828, 425] on img at bounding box center [831, 424] width 118 height 2
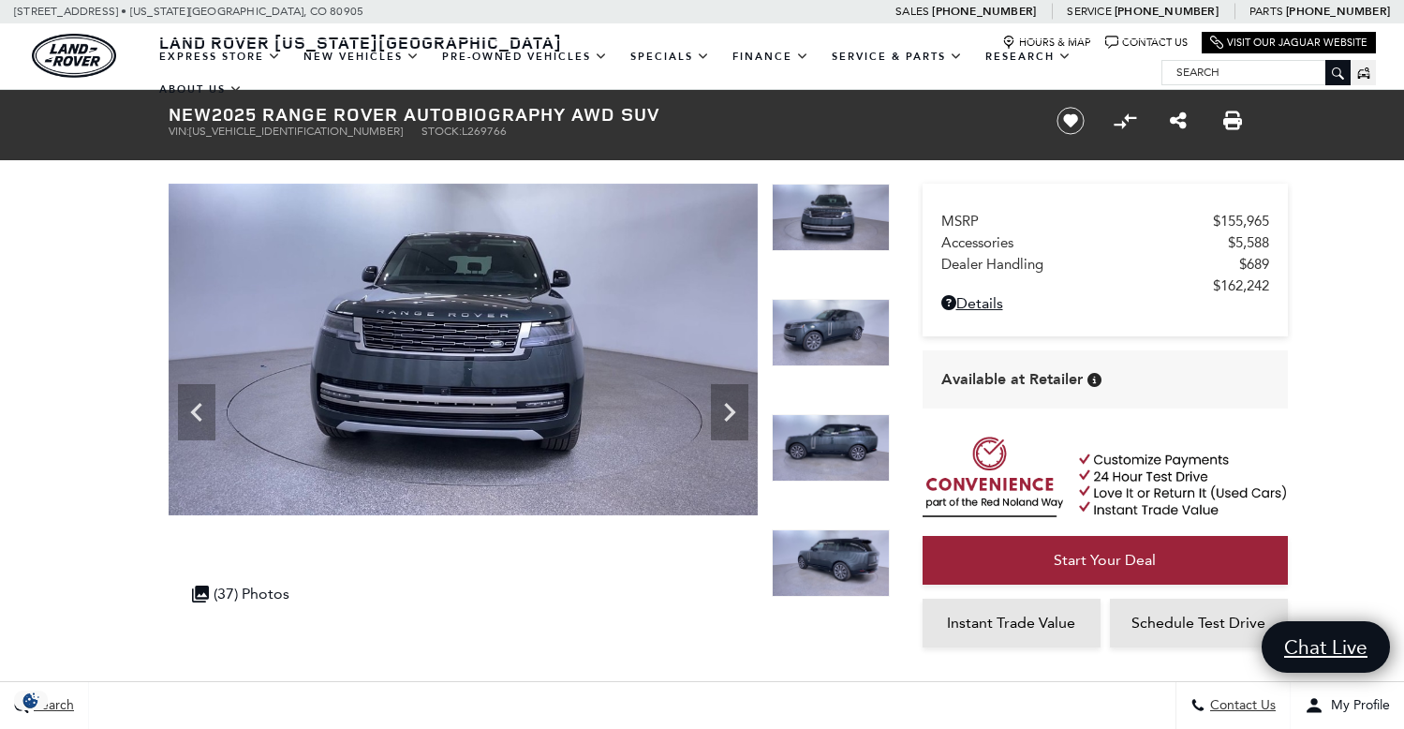
click at [831, 438] on img at bounding box center [831, 447] width 118 height 67
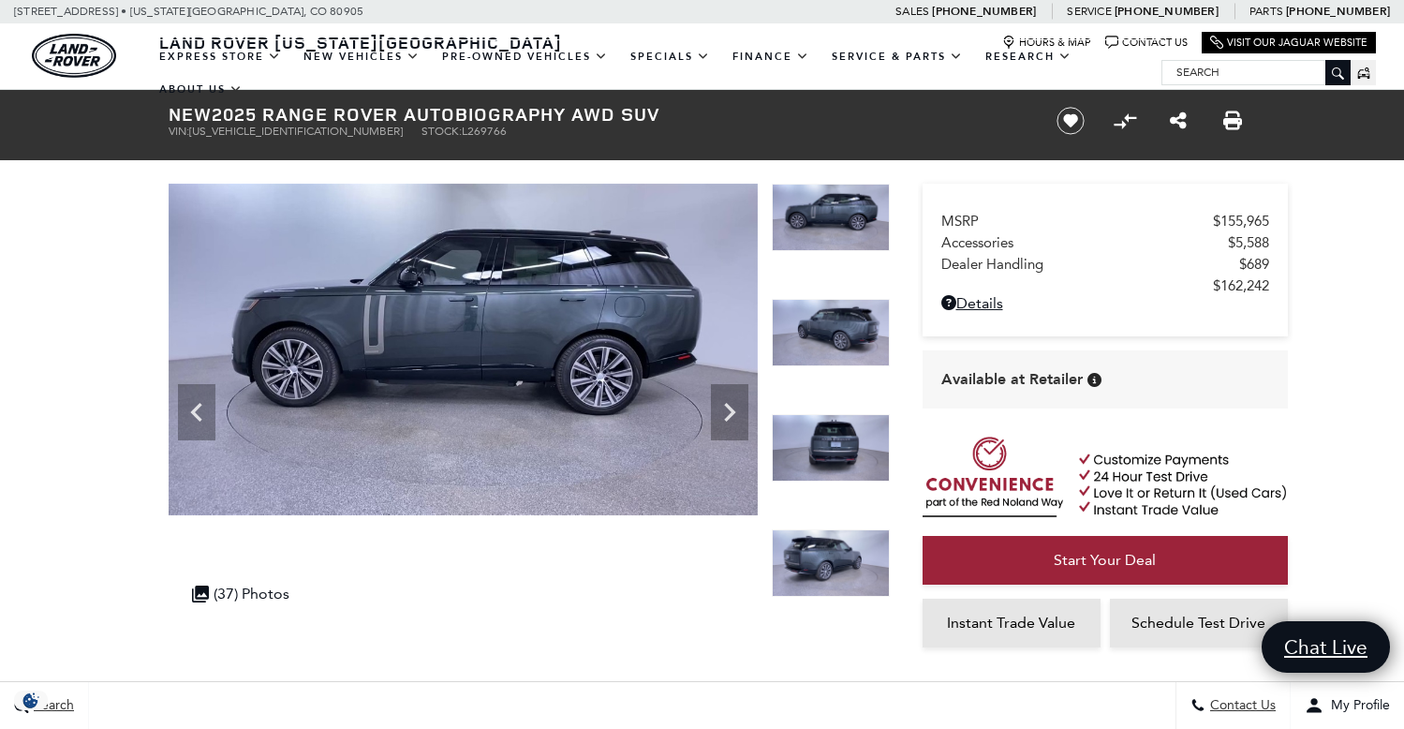
click at [832, 453] on img at bounding box center [831, 447] width 118 height 67
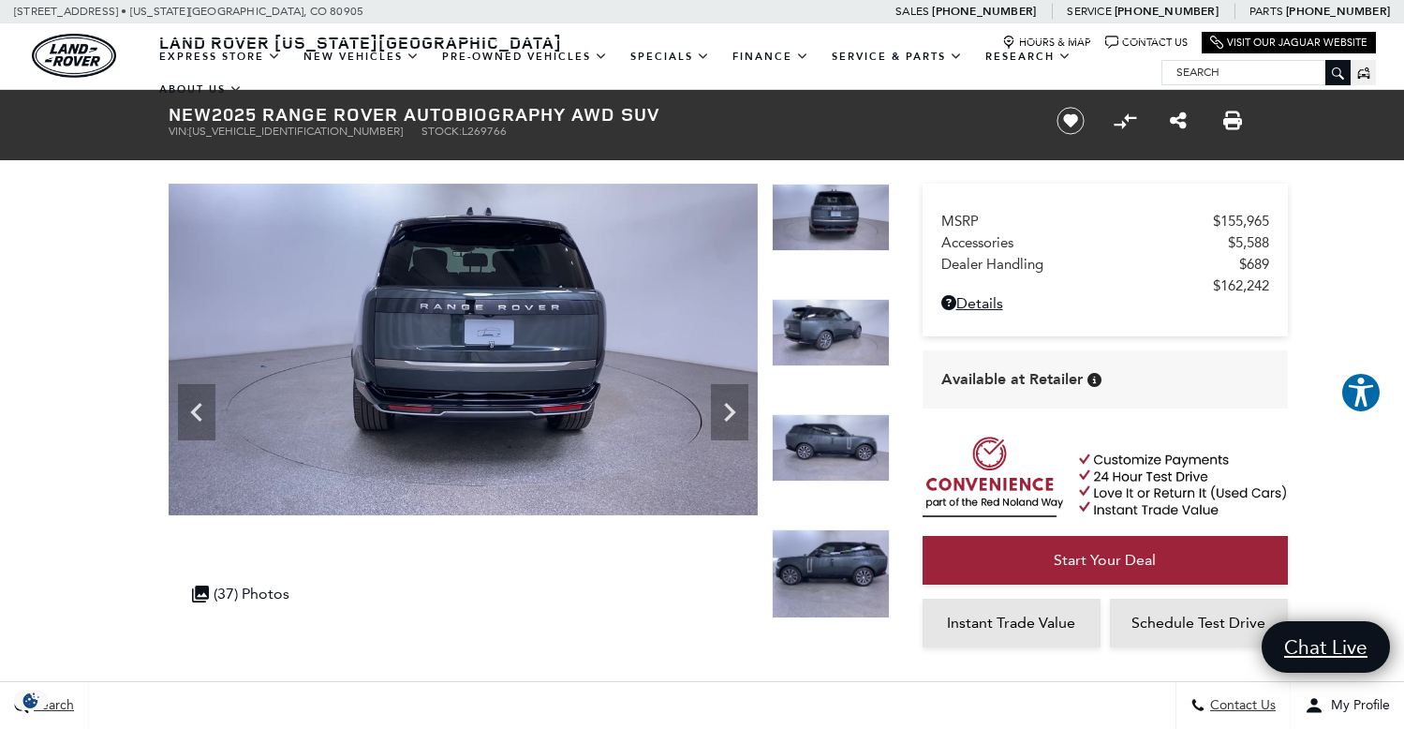
click at [832, 548] on img at bounding box center [831, 573] width 118 height 89
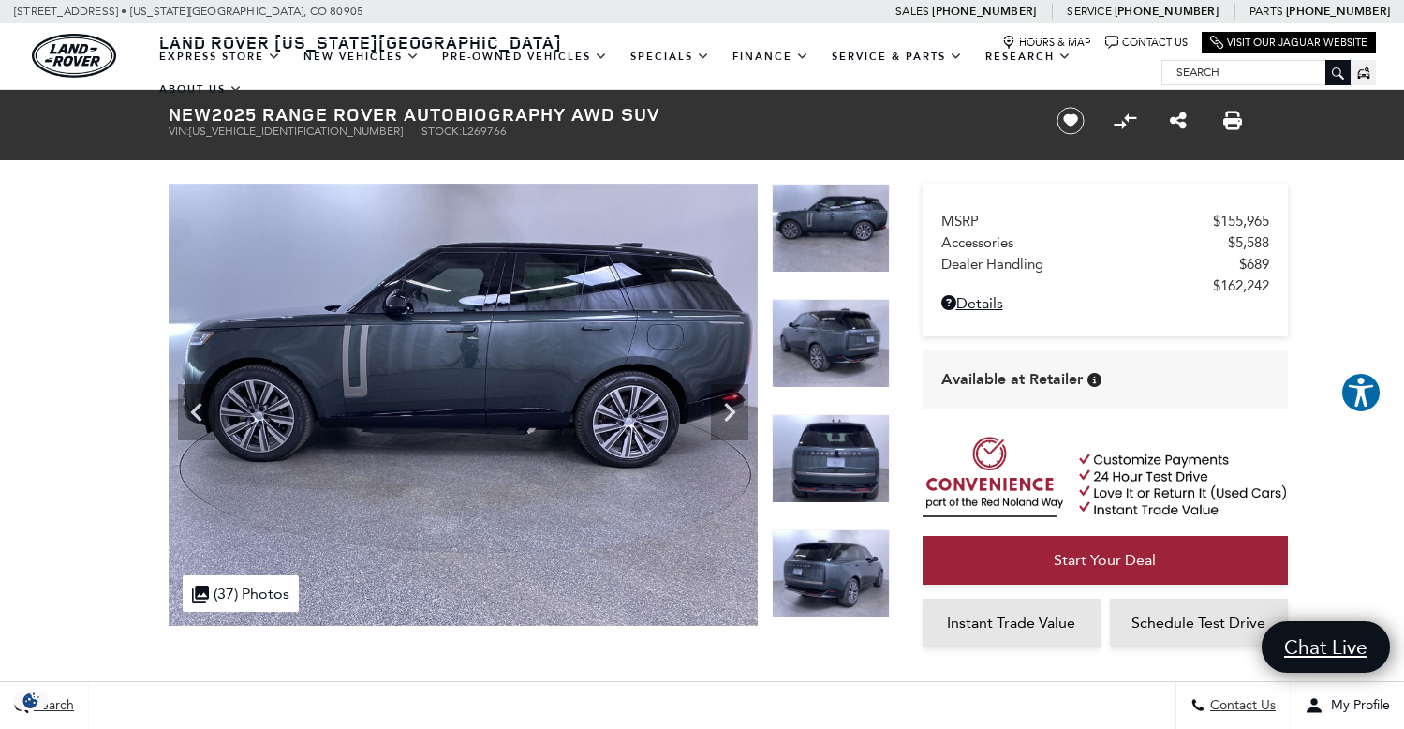
click at [827, 234] on img at bounding box center [831, 228] width 118 height 89
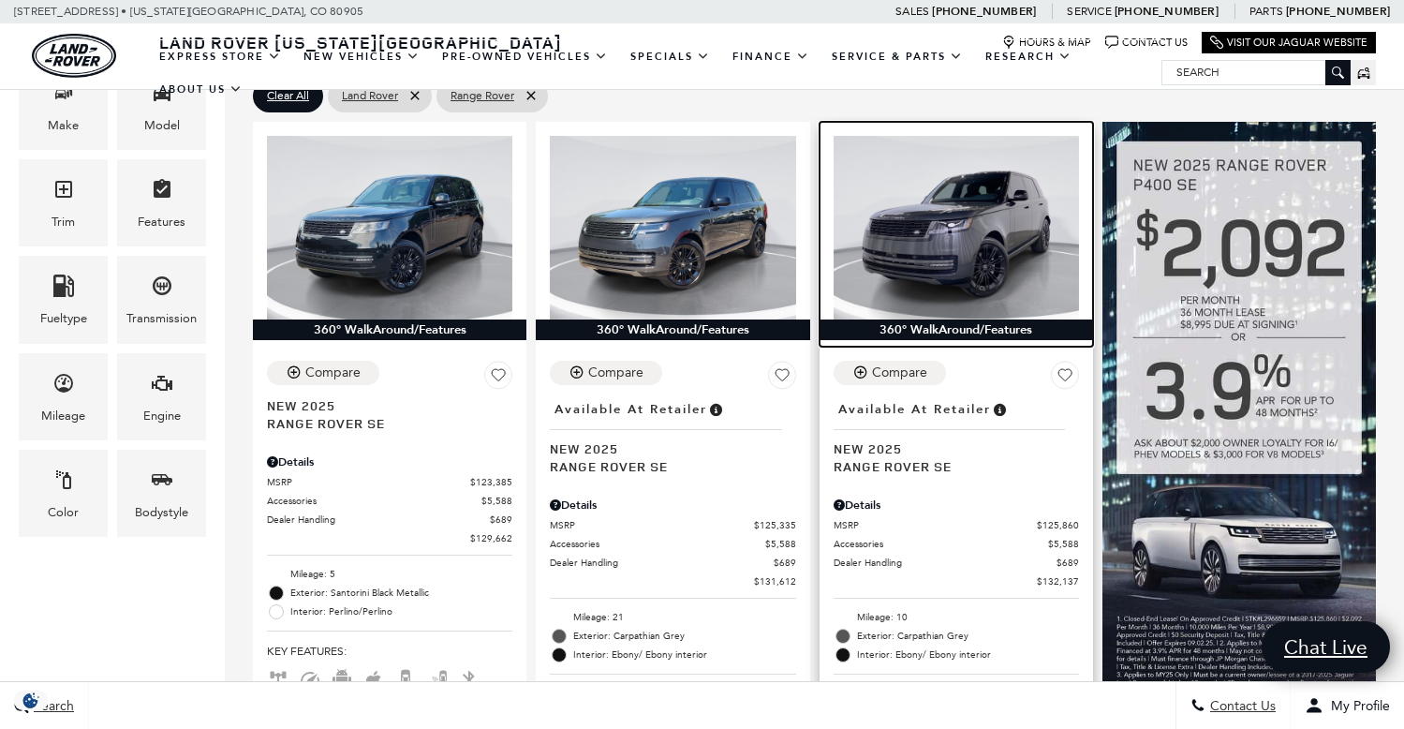
click at [935, 218] on img at bounding box center [956, 228] width 245 height 185
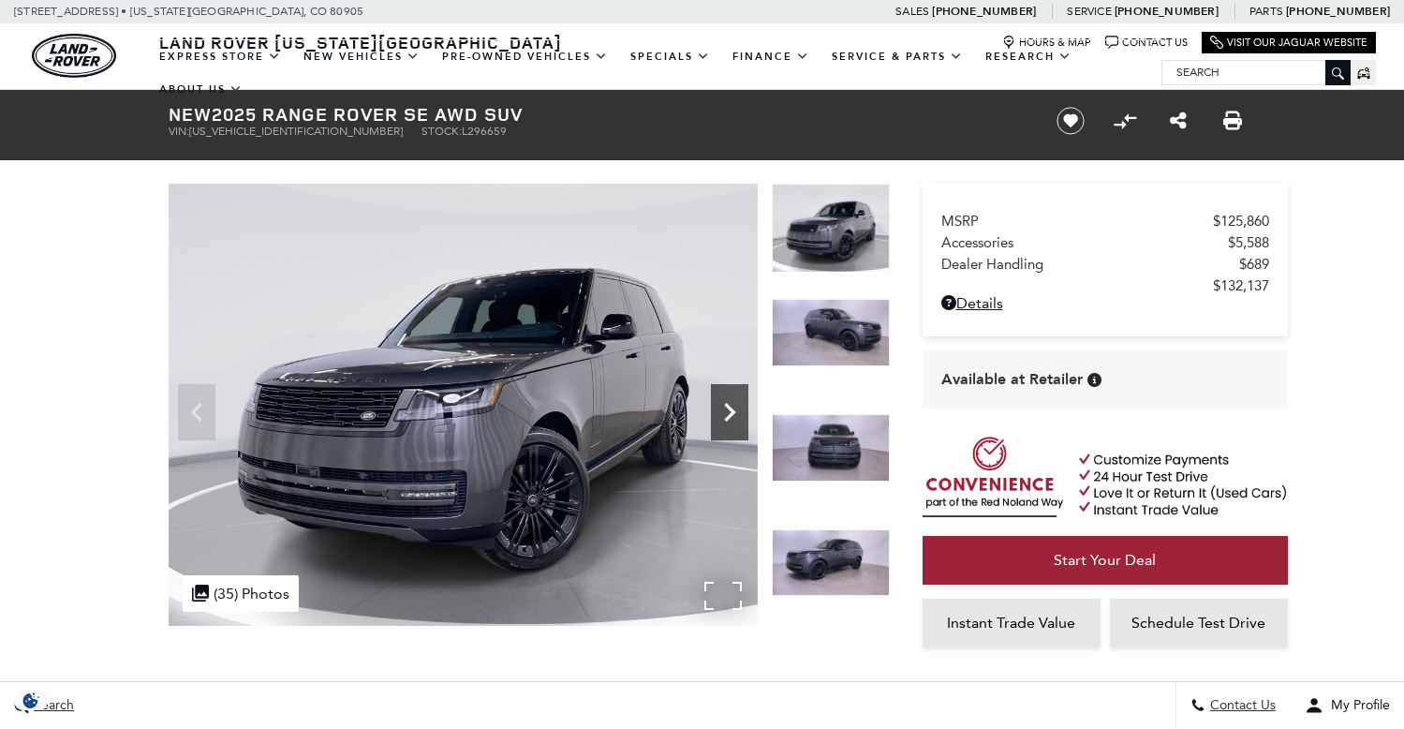
click at [732, 406] on icon "Next" at bounding box center [729, 411] width 37 height 37
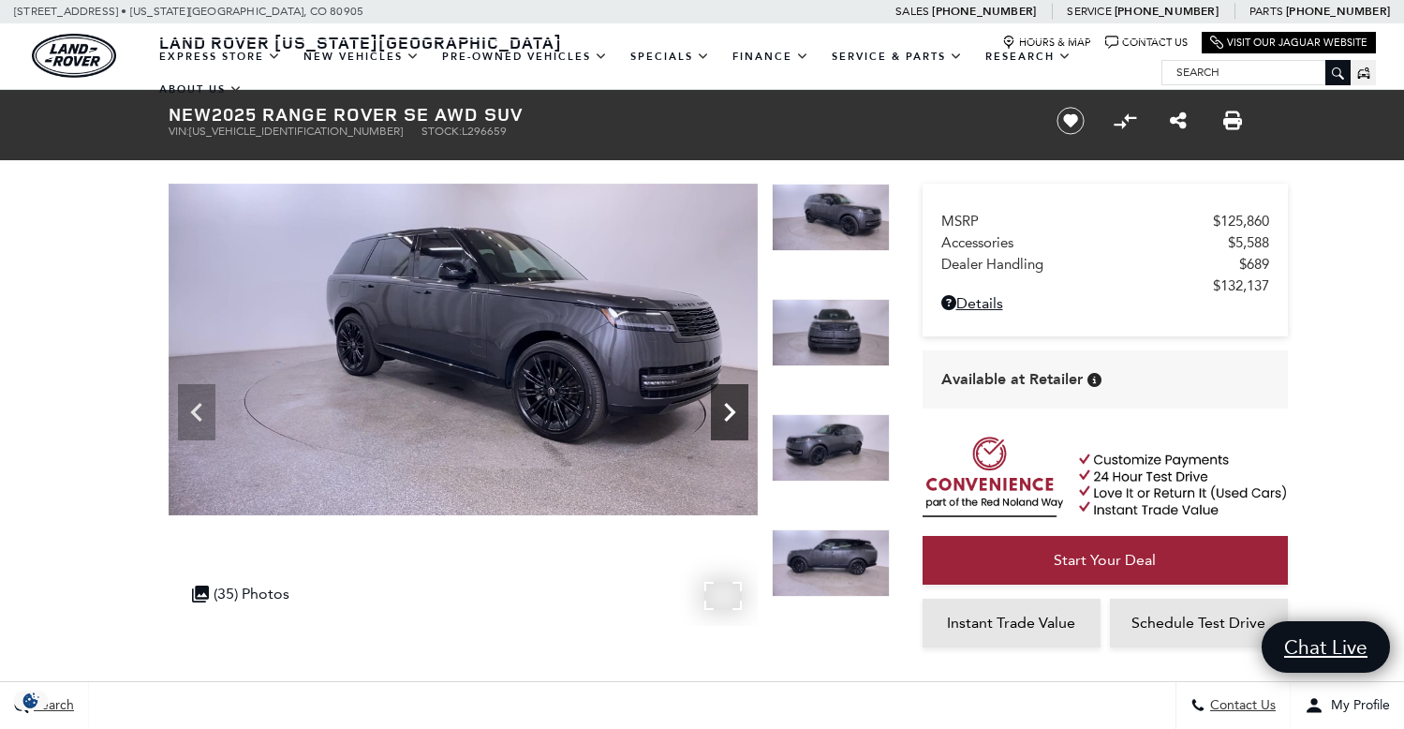
click at [729, 417] on icon "Next" at bounding box center [729, 412] width 11 height 19
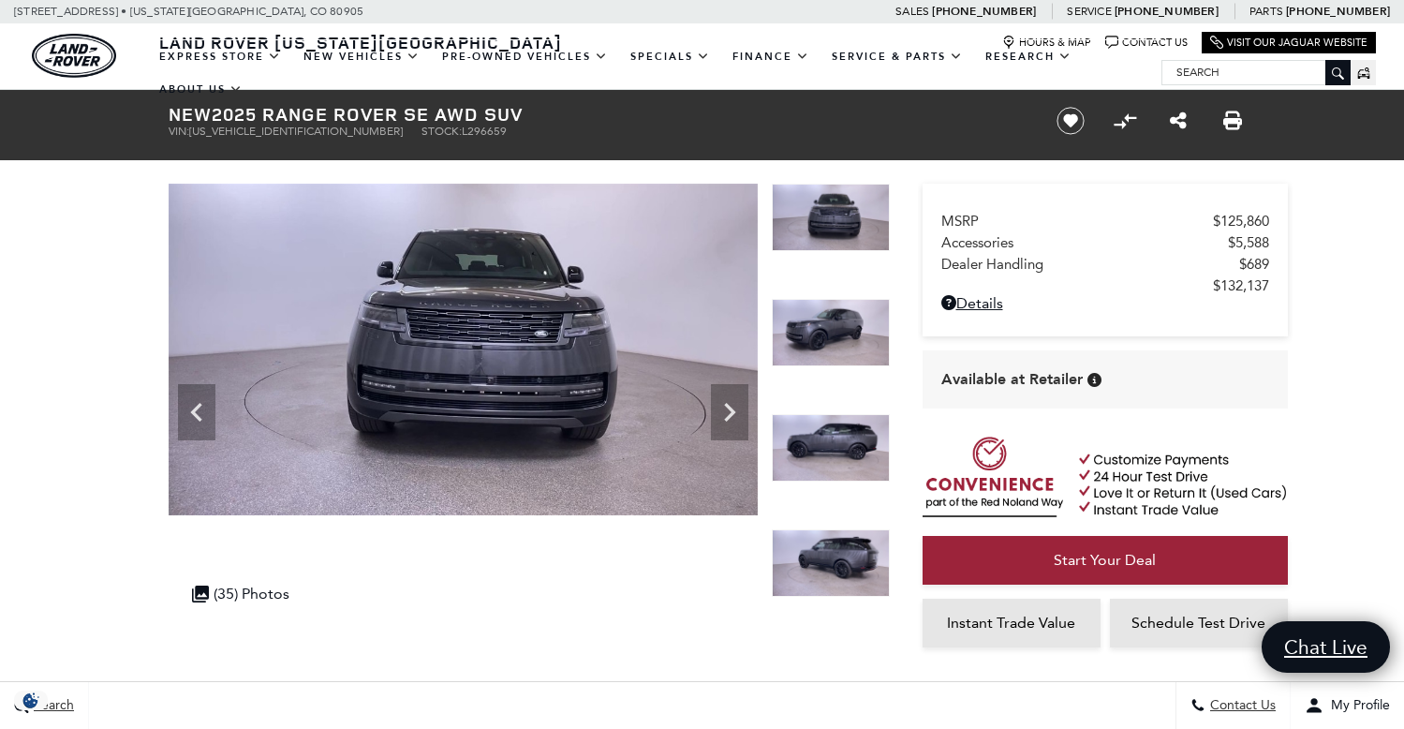
click at [812, 430] on img at bounding box center [831, 447] width 118 height 67
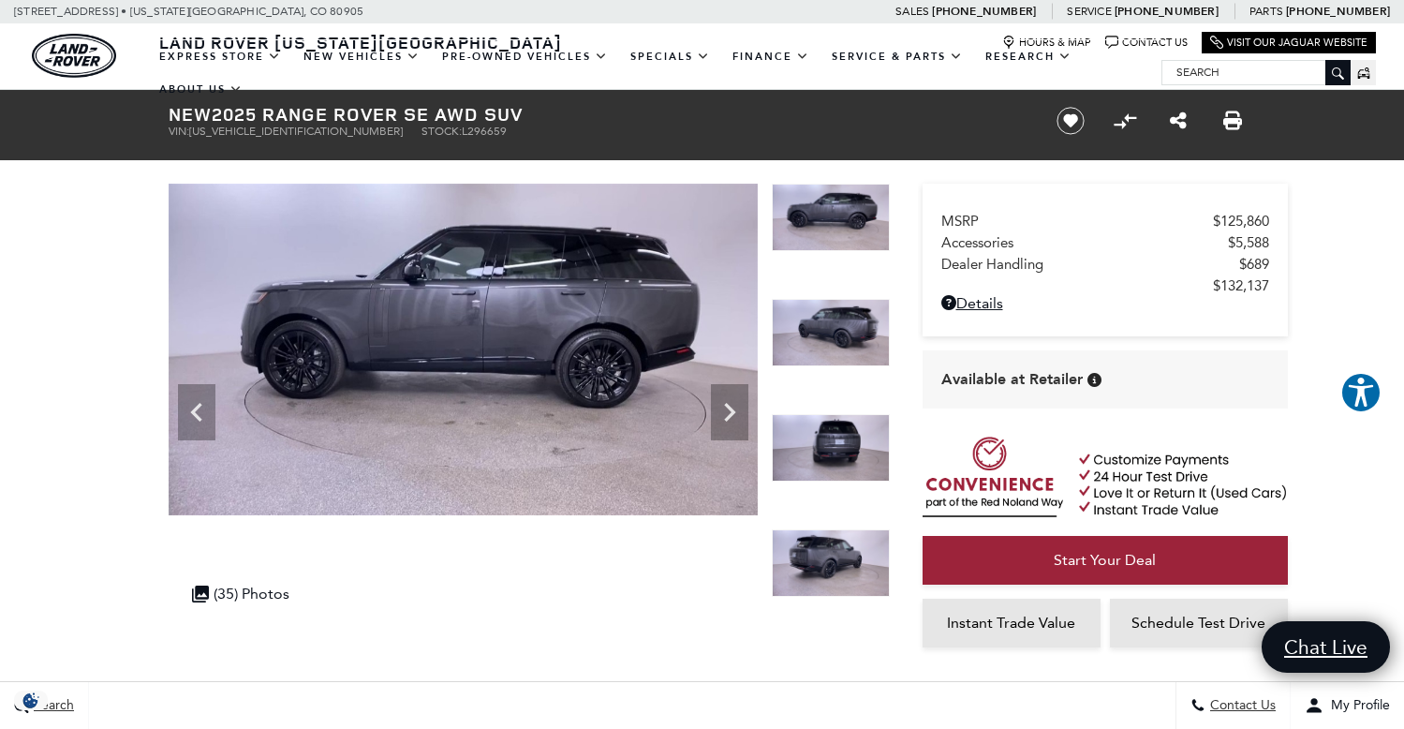
click at [838, 434] on img at bounding box center [831, 447] width 118 height 67
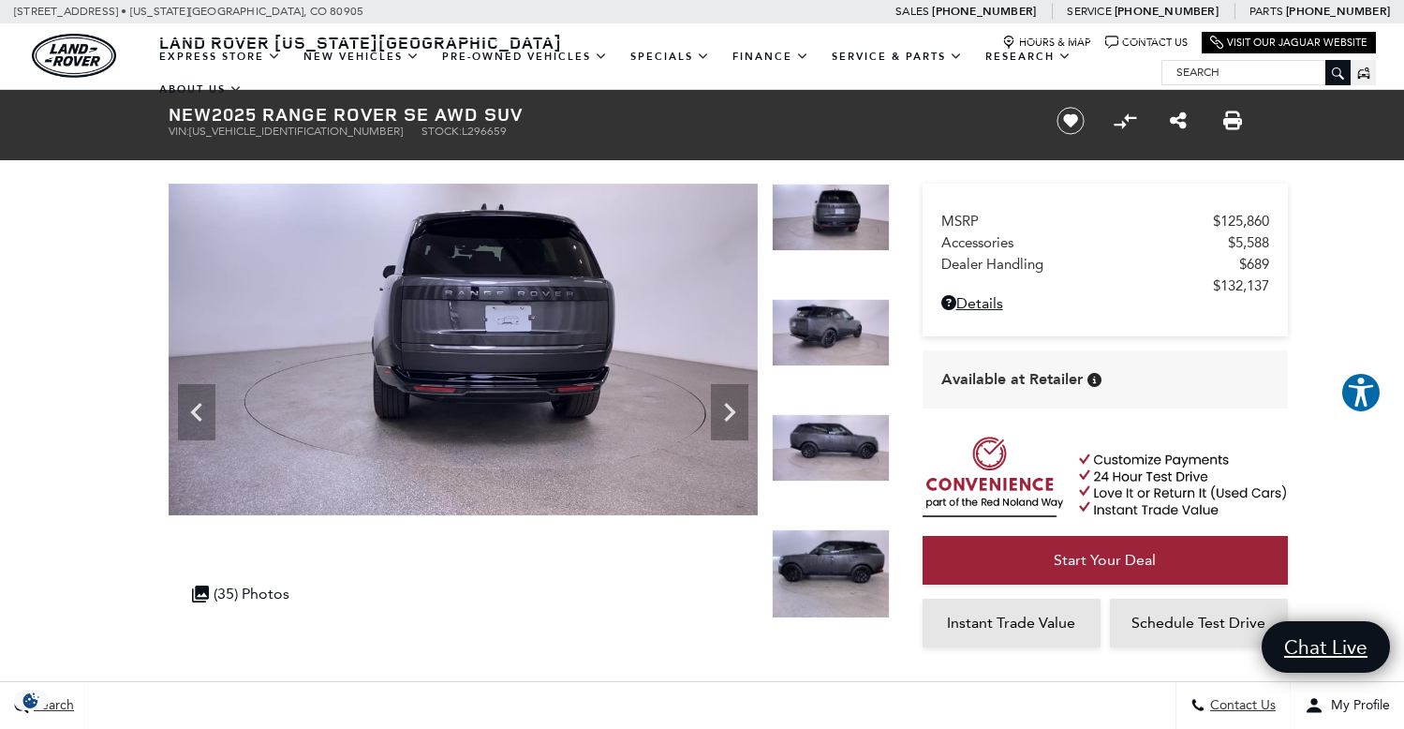
click at [838, 446] on img at bounding box center [831, 447] width 118 height 67
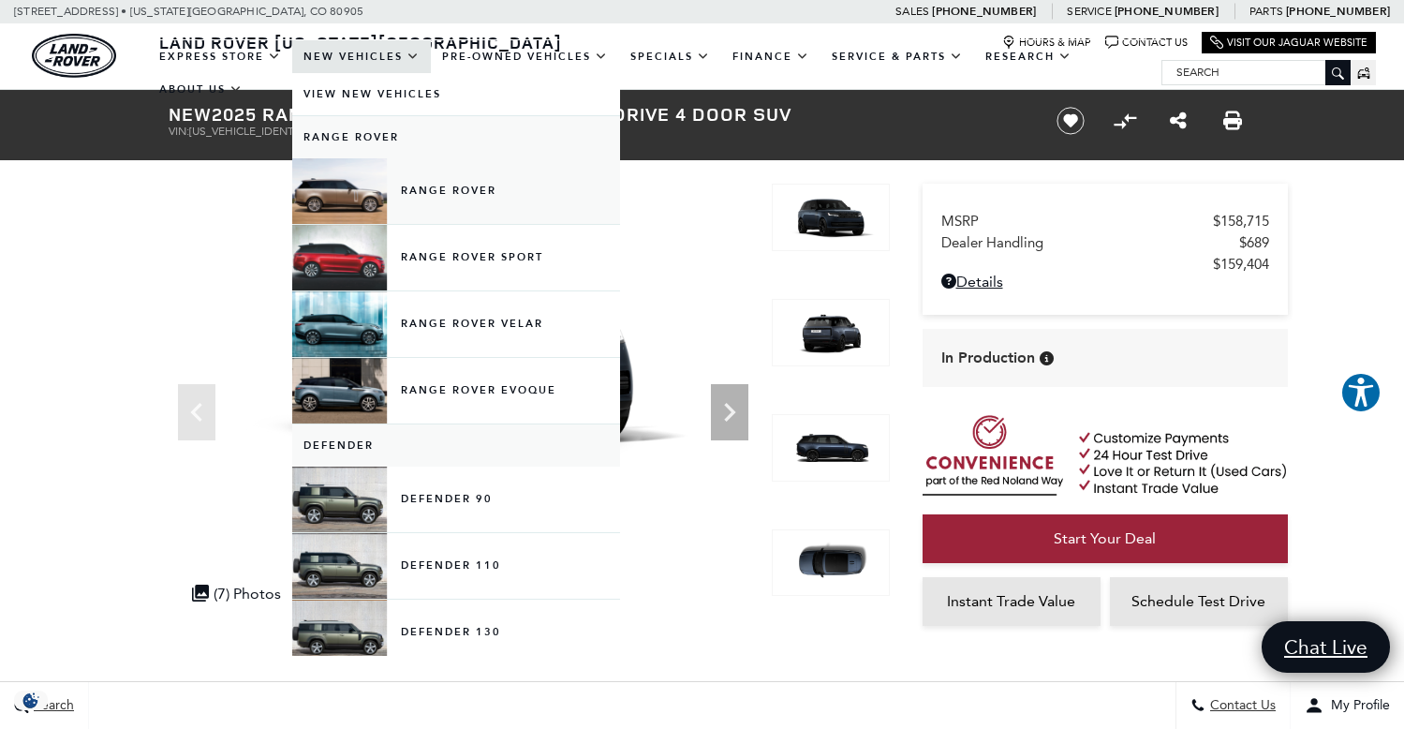
click at [447, 203] on link "Range Rover" at bounding box center [456, 191] width 328 height 66
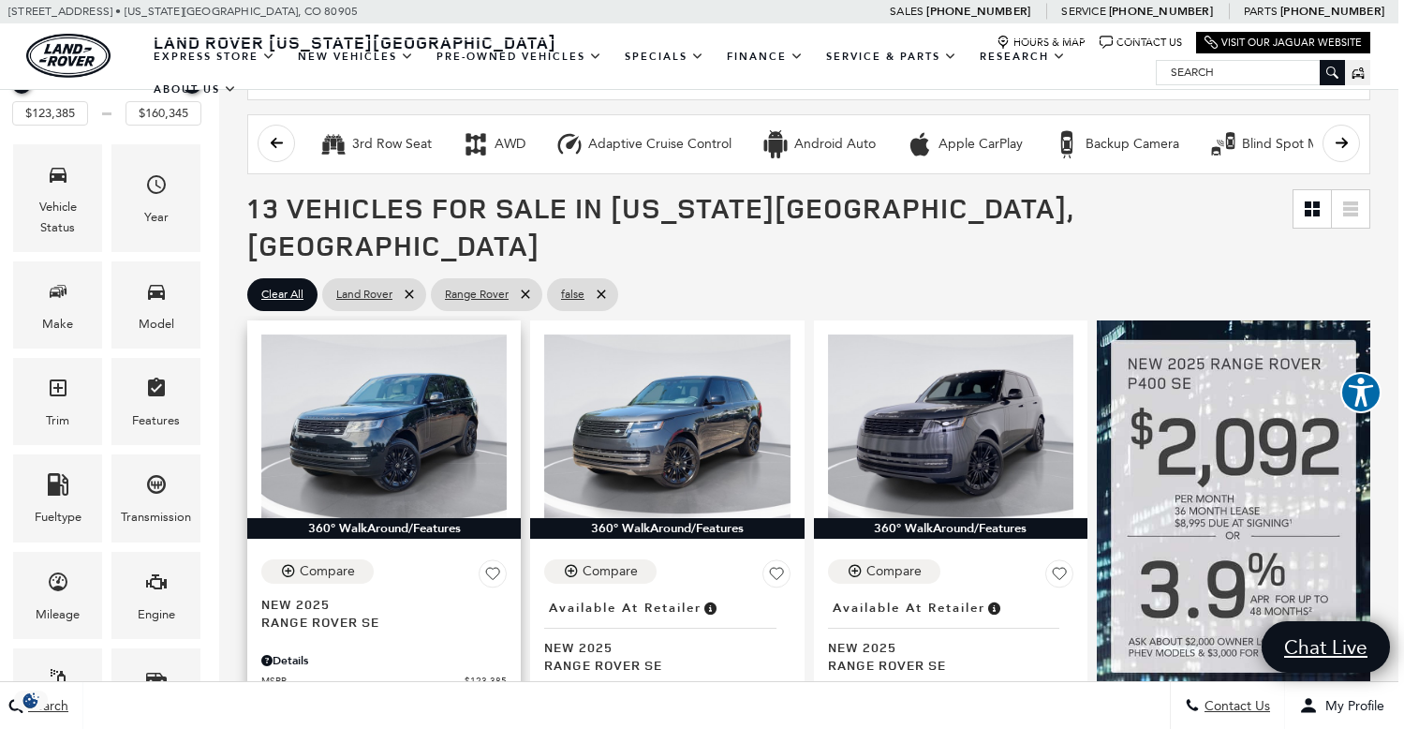
scroll to position [271, 6]
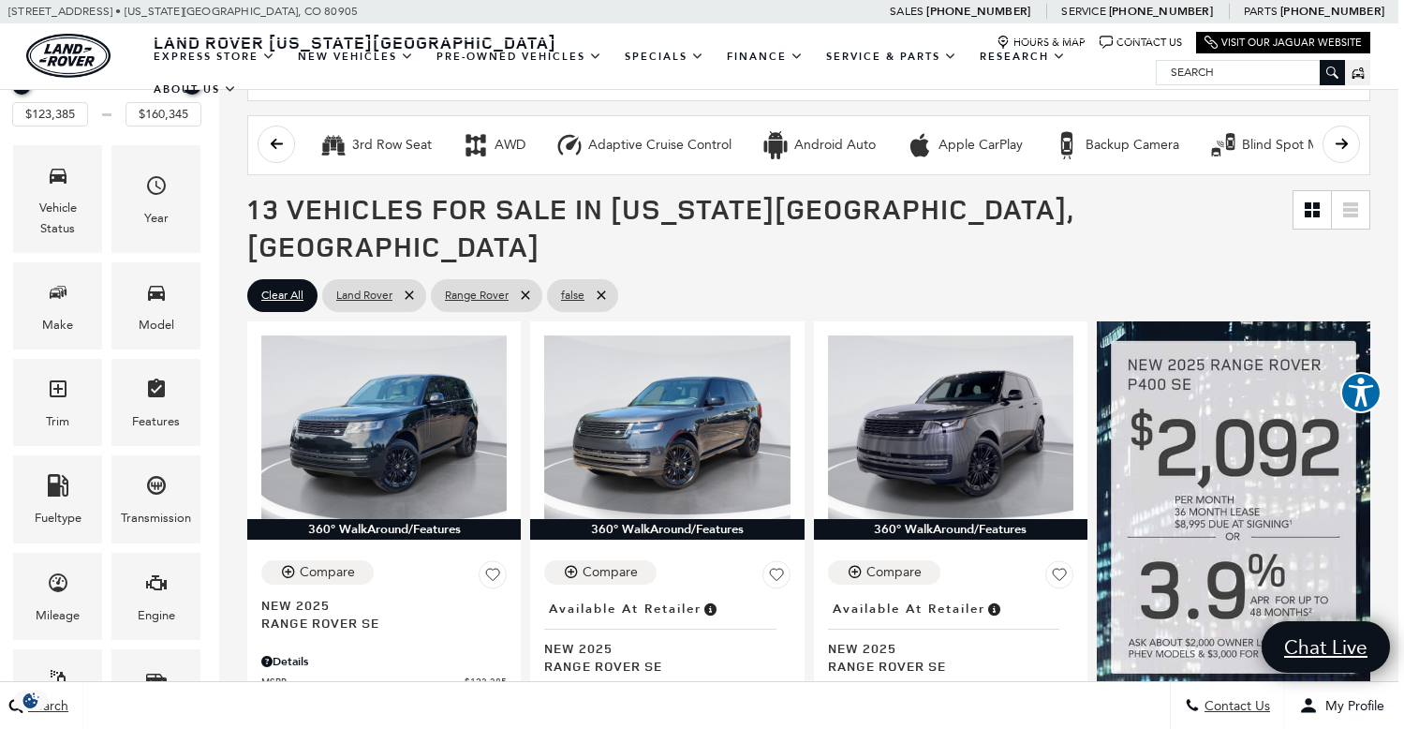
click at [1003, 275] on ul "Clear All Land Rover Range Rover false" at bounding box center [808, 296] width 1123 height 42
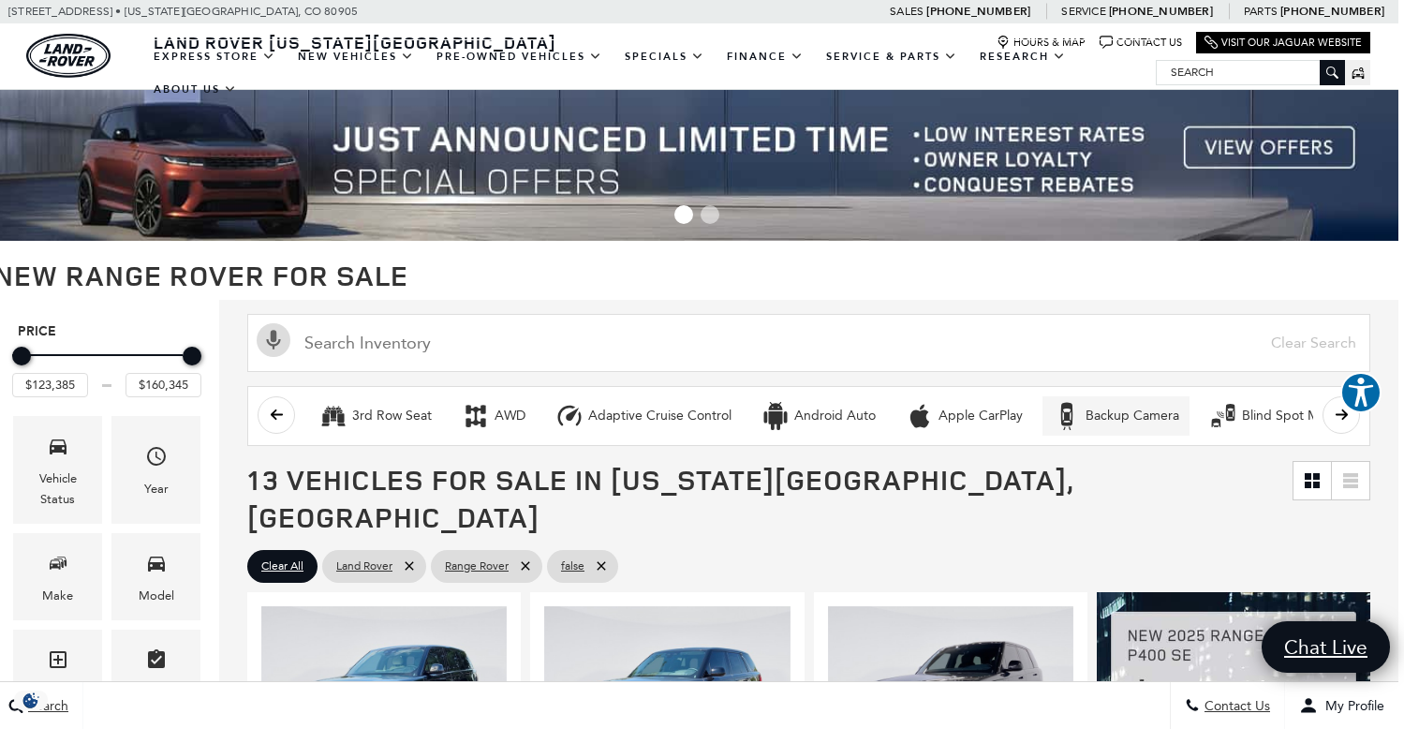
scroll to position [0, 6]
